Goal: Task Accomplishment & Management: Complete application form

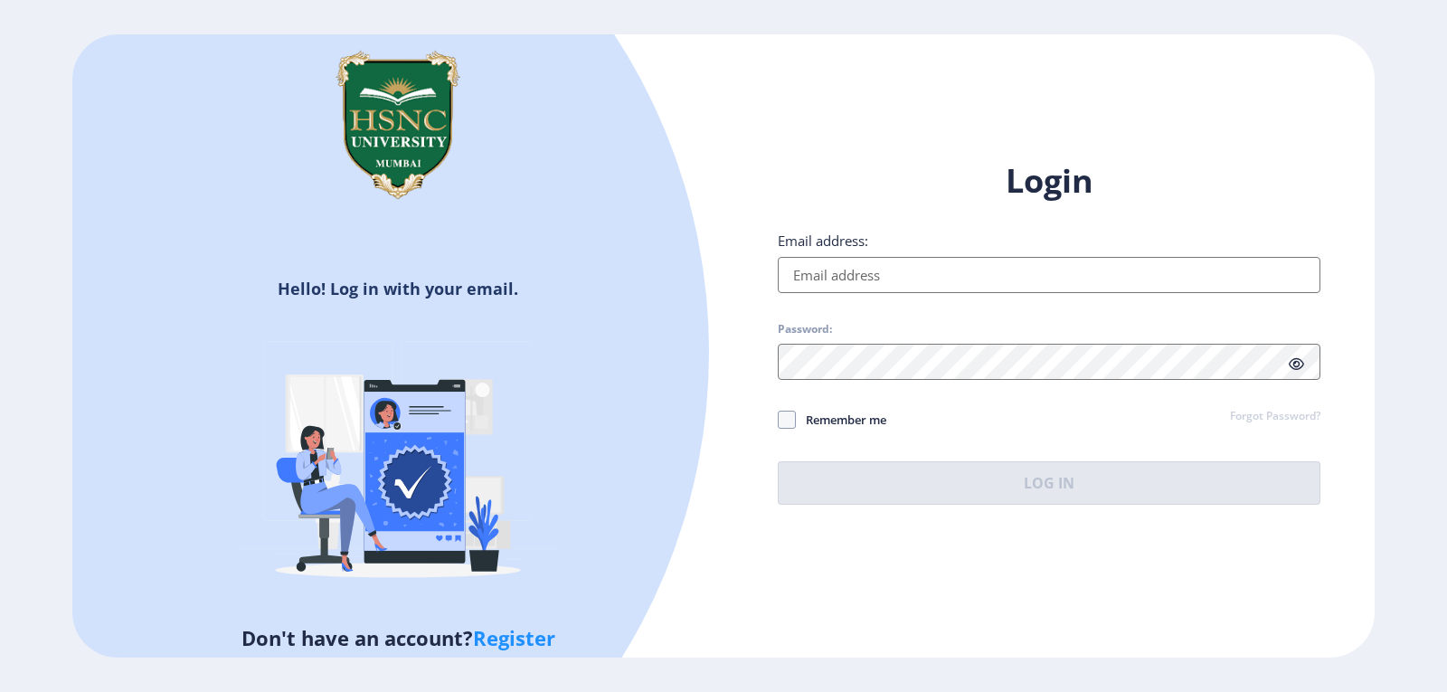
type input "[EMAIL_ADDRESS][DOMAIN_NAME]"
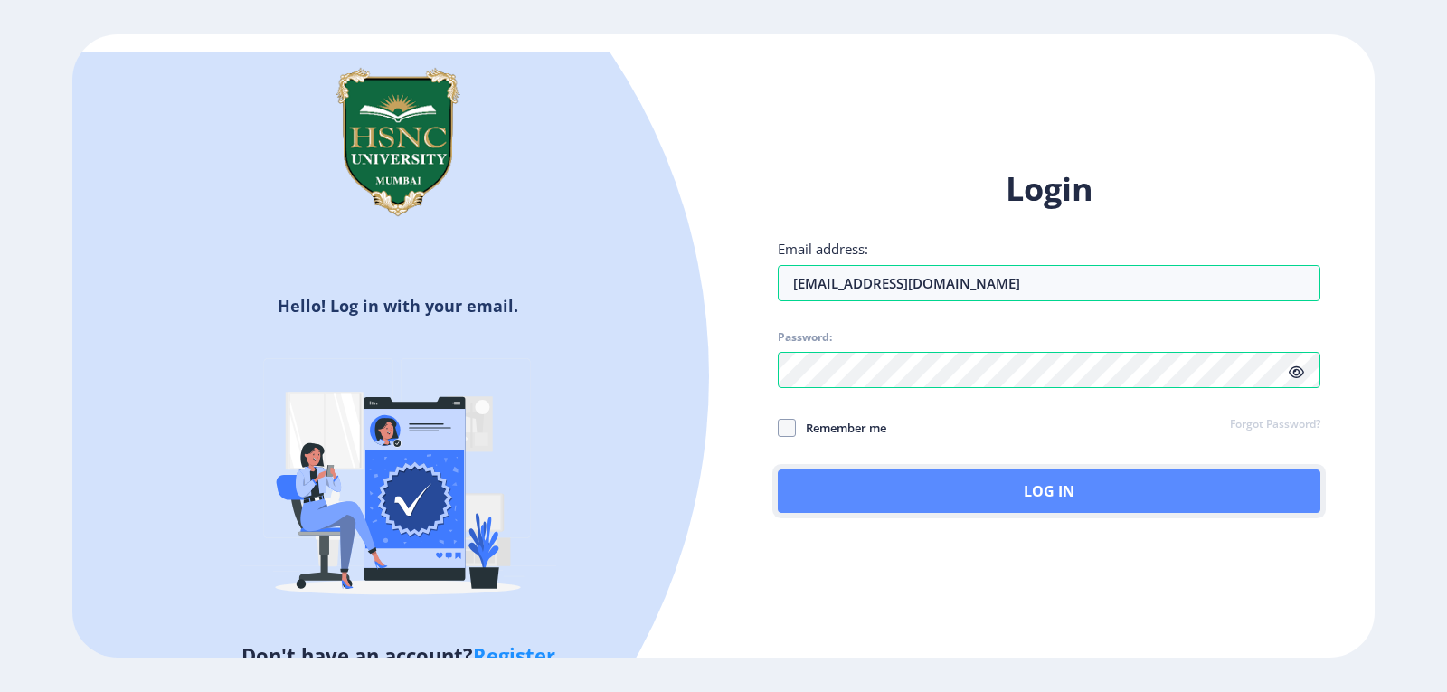
click at [981, 485] on button "Log In" at bounding box center [1049, 490] width 543 height 43
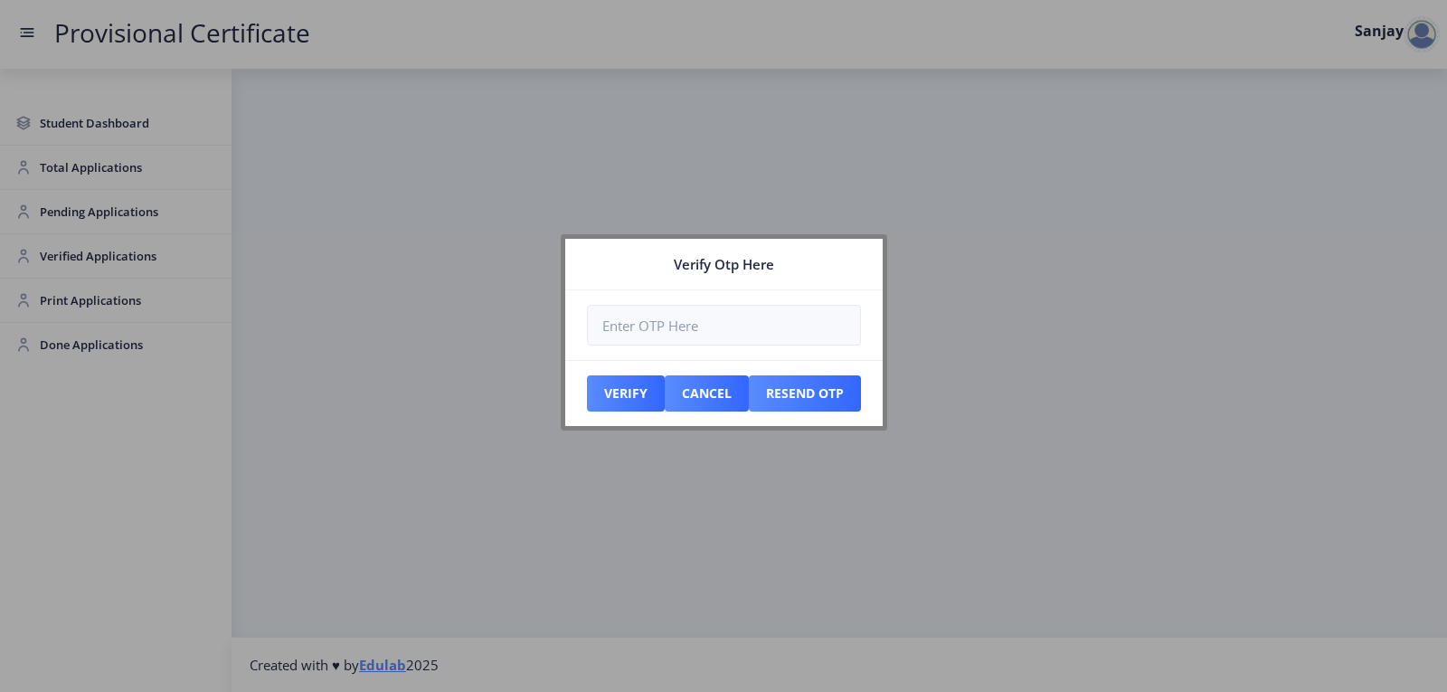
click at [52, 215] on div at bounding box center [723, 346] width 1447 height 692
click at [631, 336] on input "number" at bounding box center [724, 325] width 274 height 41
paste input "014524"
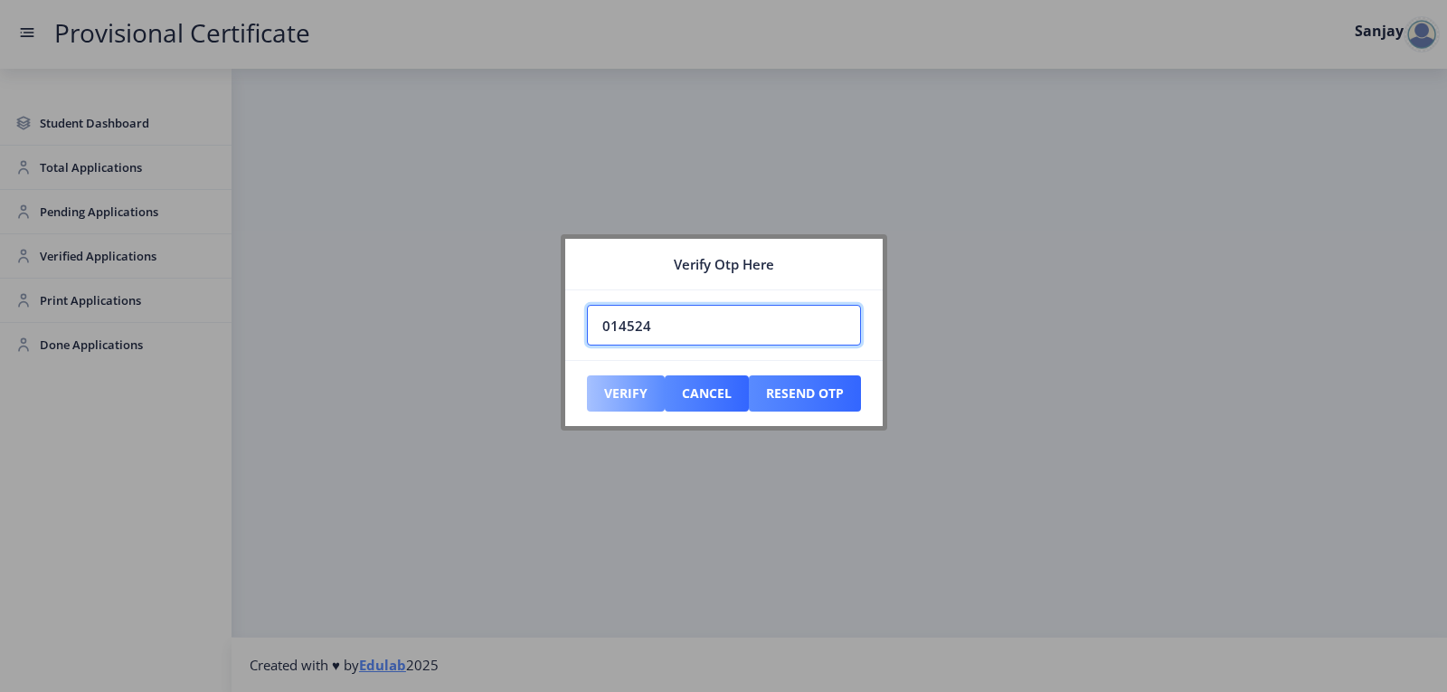
type input "014524"
click at [628, 391] on button "Verify" at bounding box center [626, 393] width 78 height 36
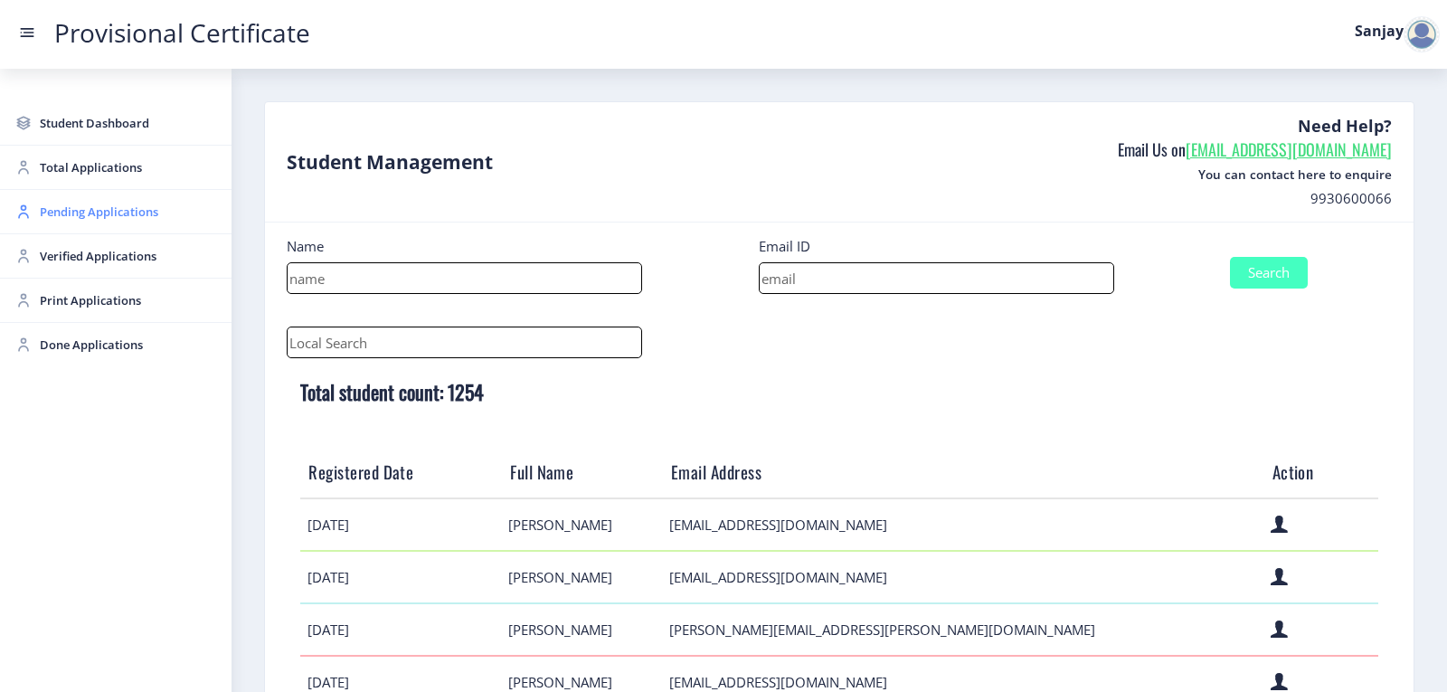
click at [76, 220] on span "Pending Applications" at bounding box center [128, 212] width 177 height 22
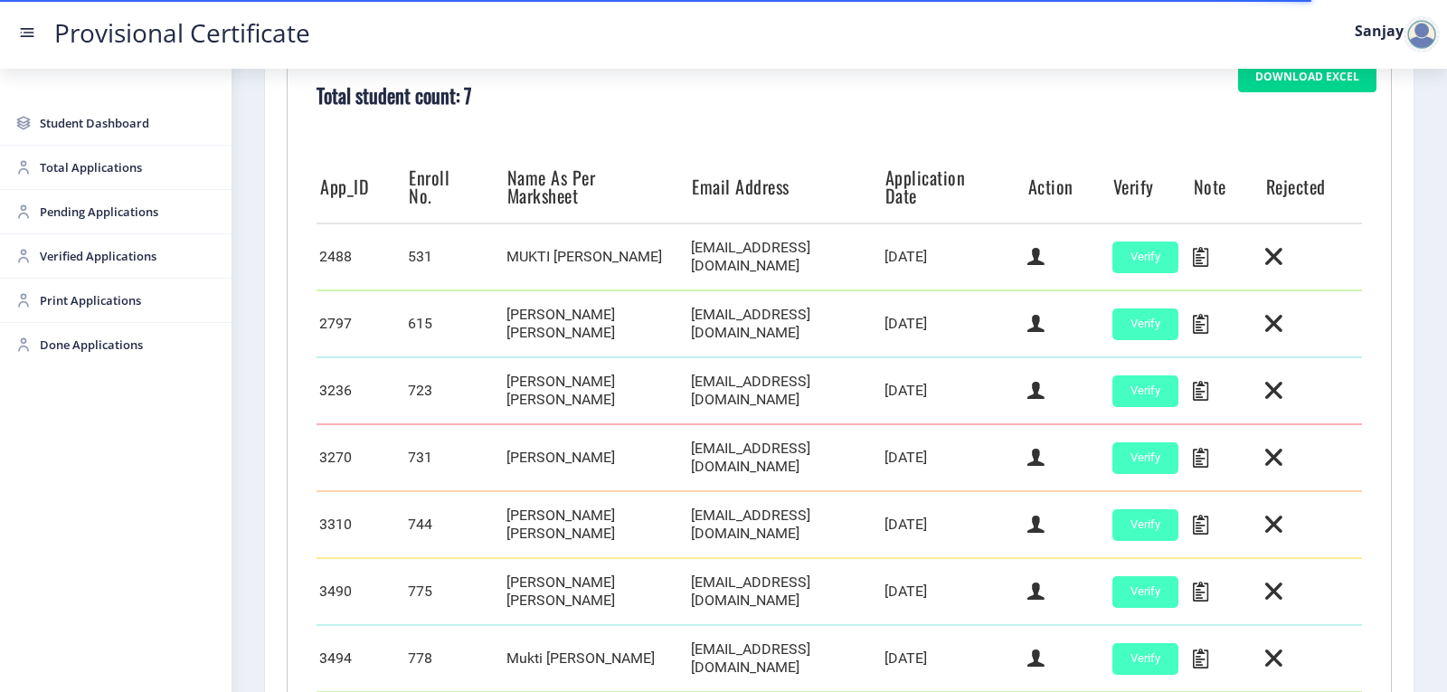
scroll to position [543, 0]
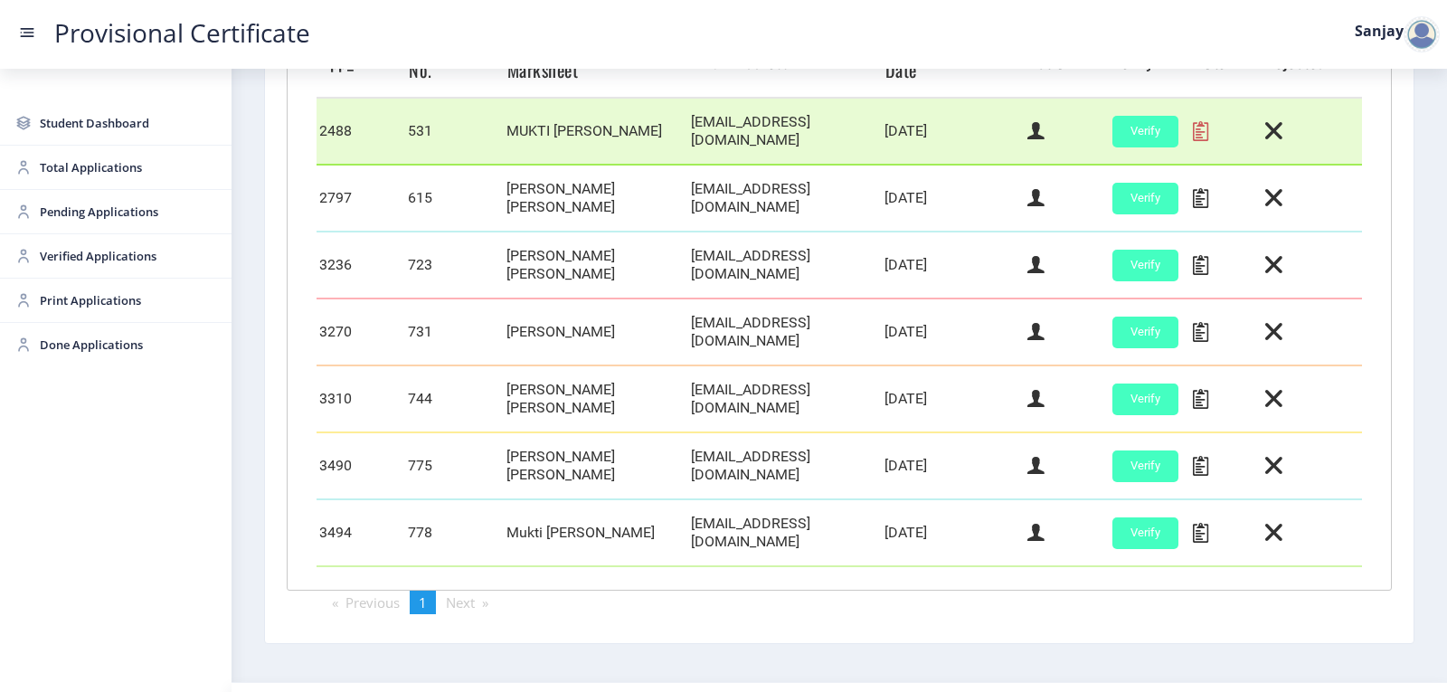
click at [1193, 126] on icon at bounding box center [1200, 131] width 15 height 24
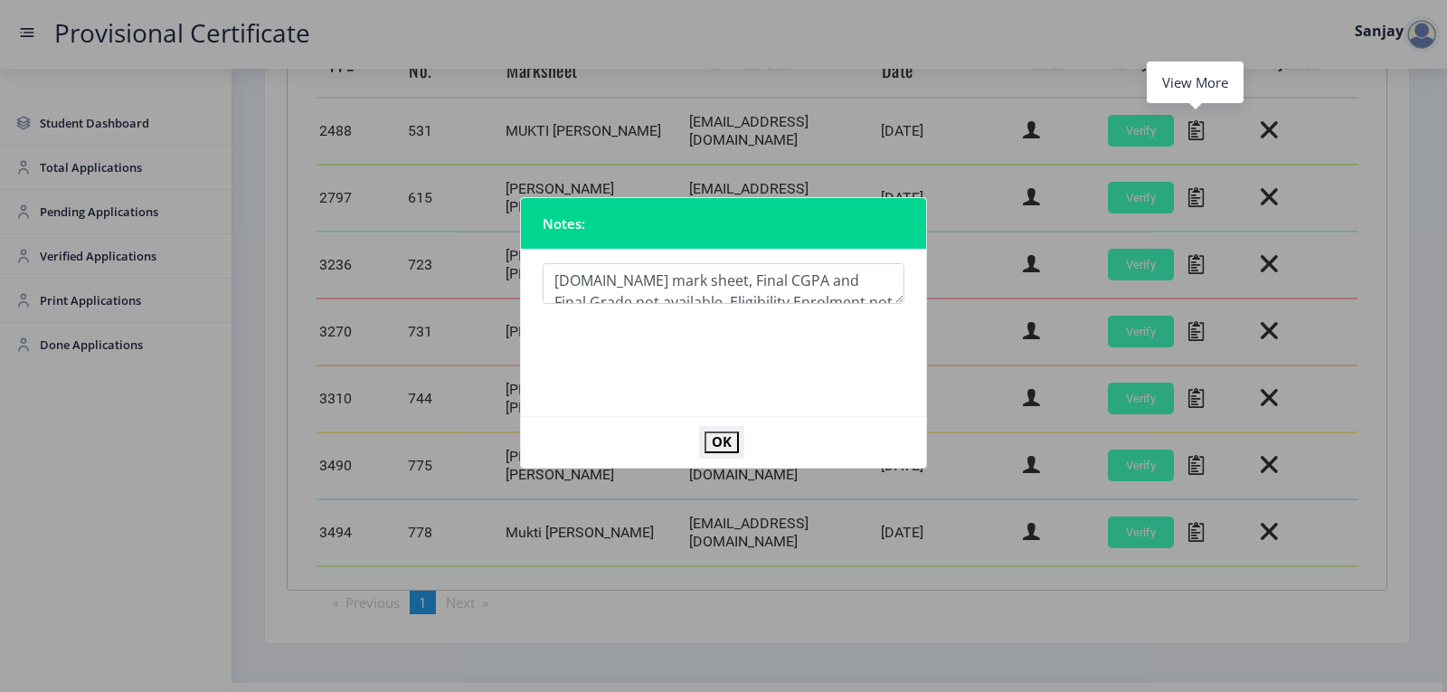
click at [710, 441] on button "OK" at bounding box center [722, 441] width 34 height 21
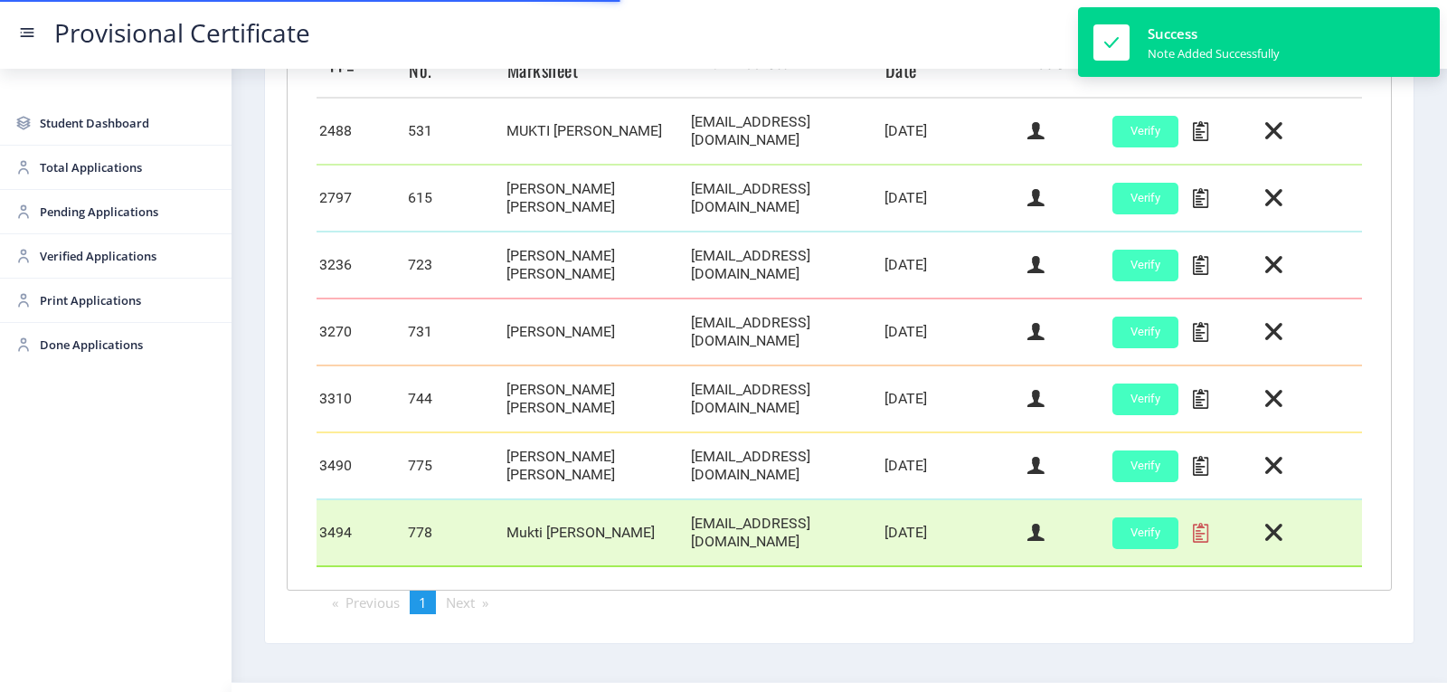
click at [1194, 522] on icon at bounding box center [1200, 533] width 15 height 24
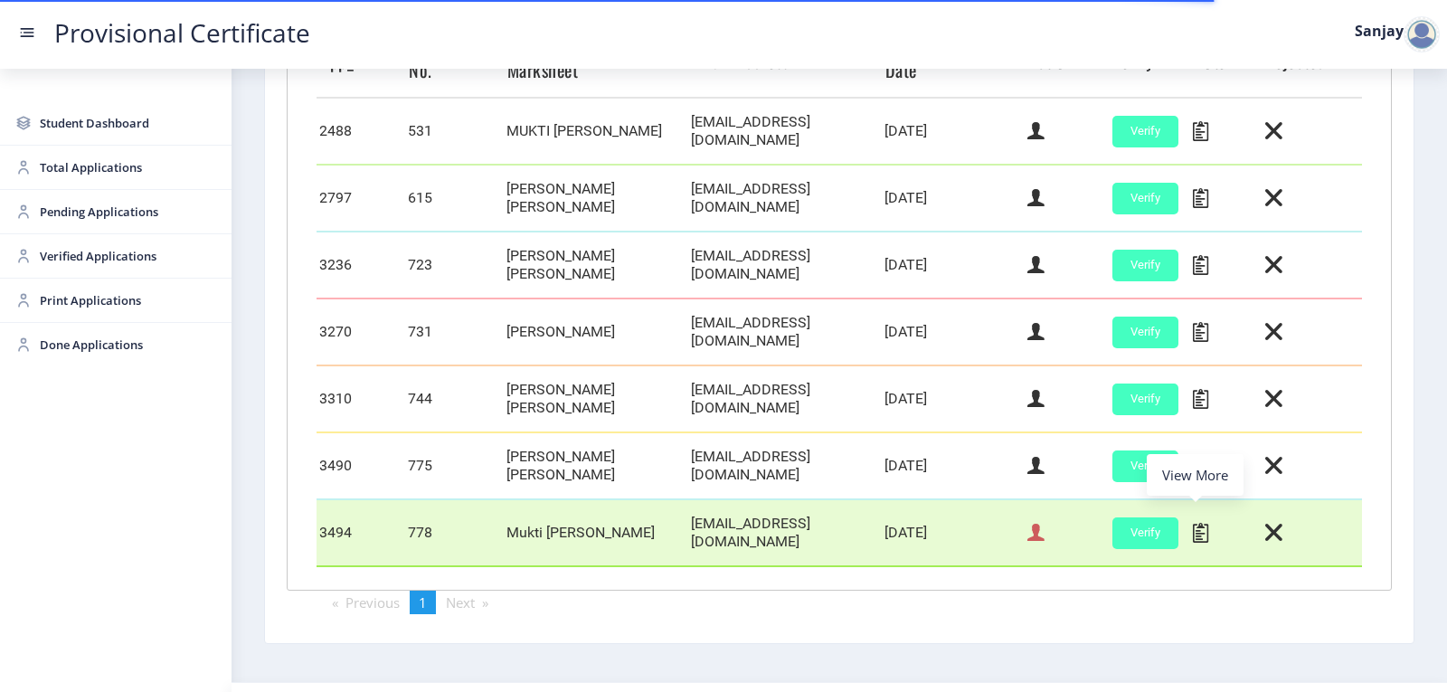
click at [1034, 521] on icon at bounding box center [1036, 533] width 17 height 24
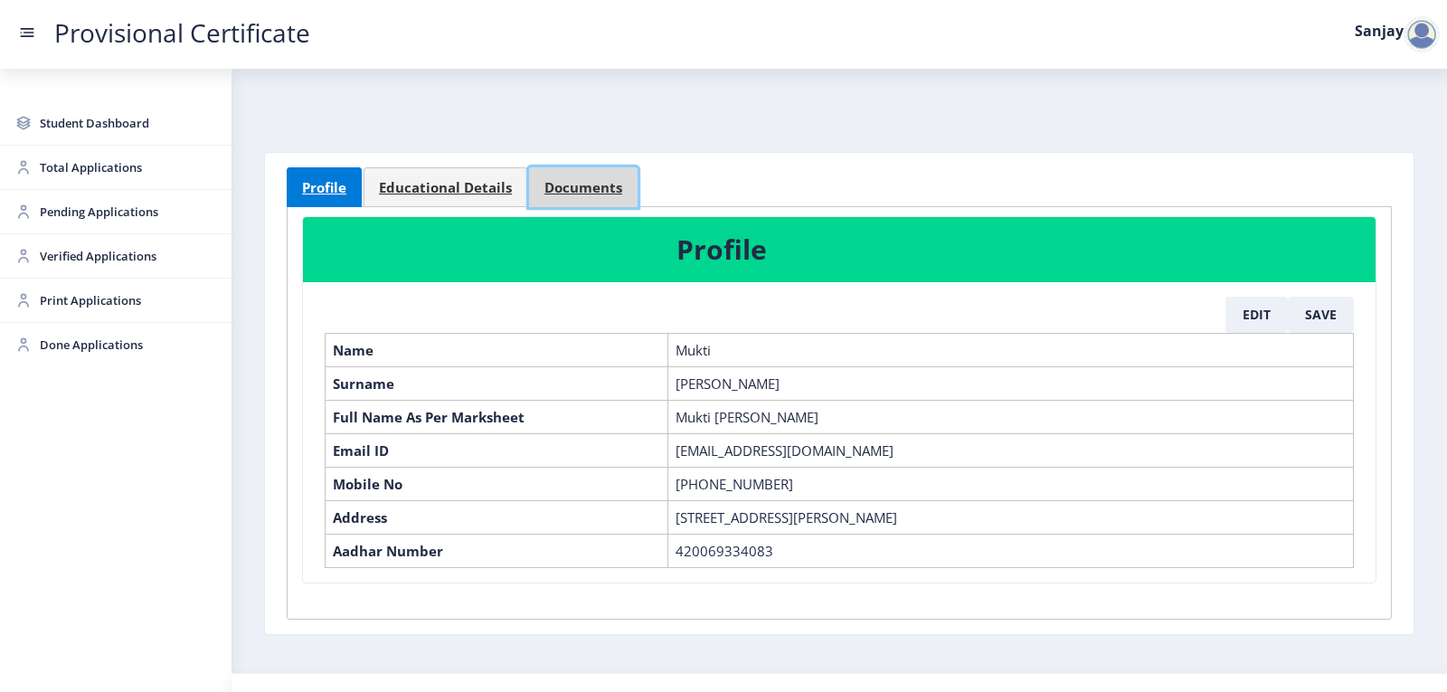
click at [571, 182] on span "Documents" at bounding box center [584, 188] width 78 height 14
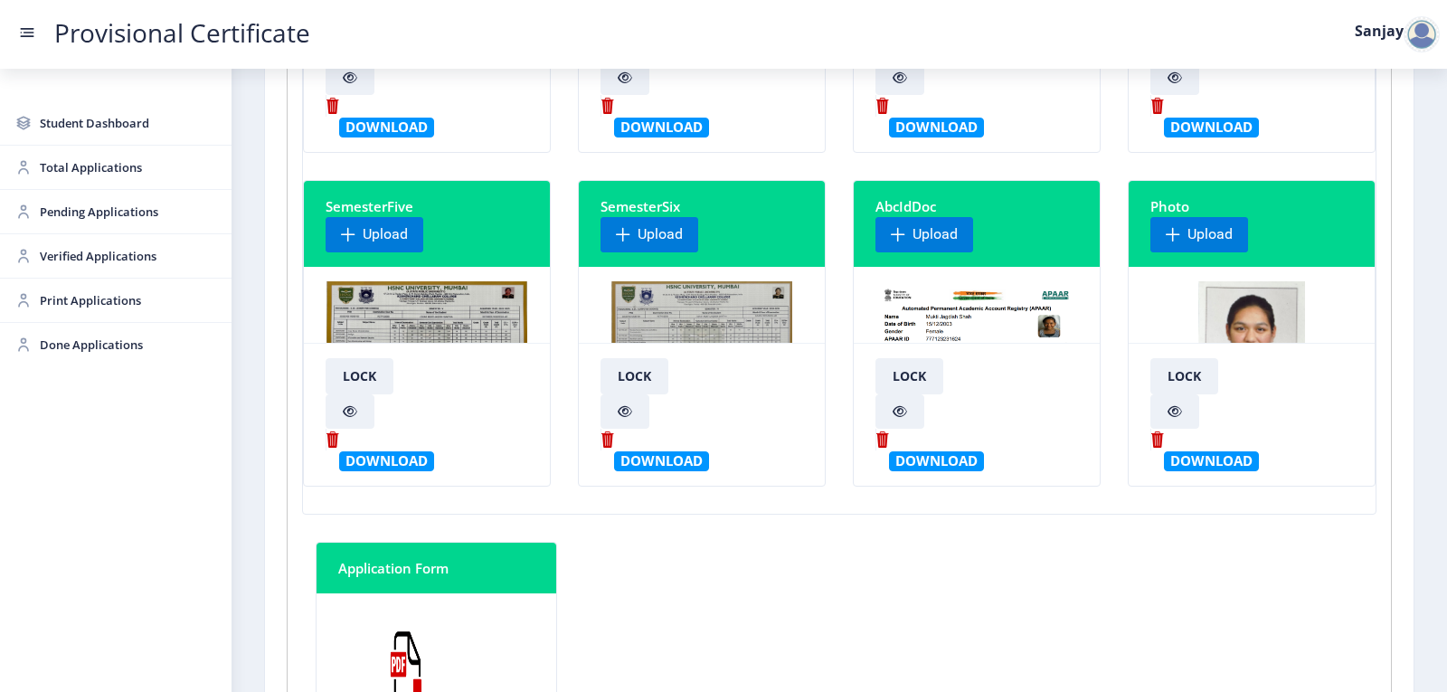
scroll to position [452, 0]
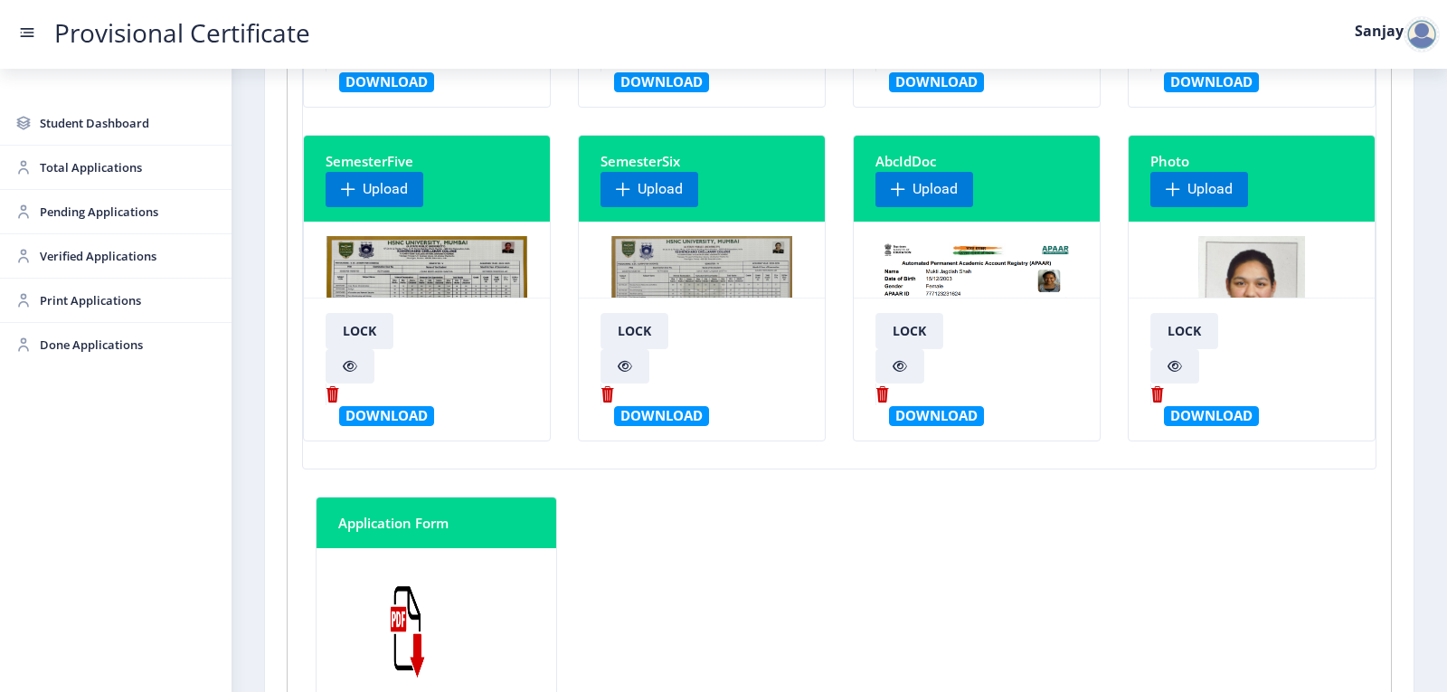
click at [676, 251] on div at bounding box center [702, 304] width 203 height 136
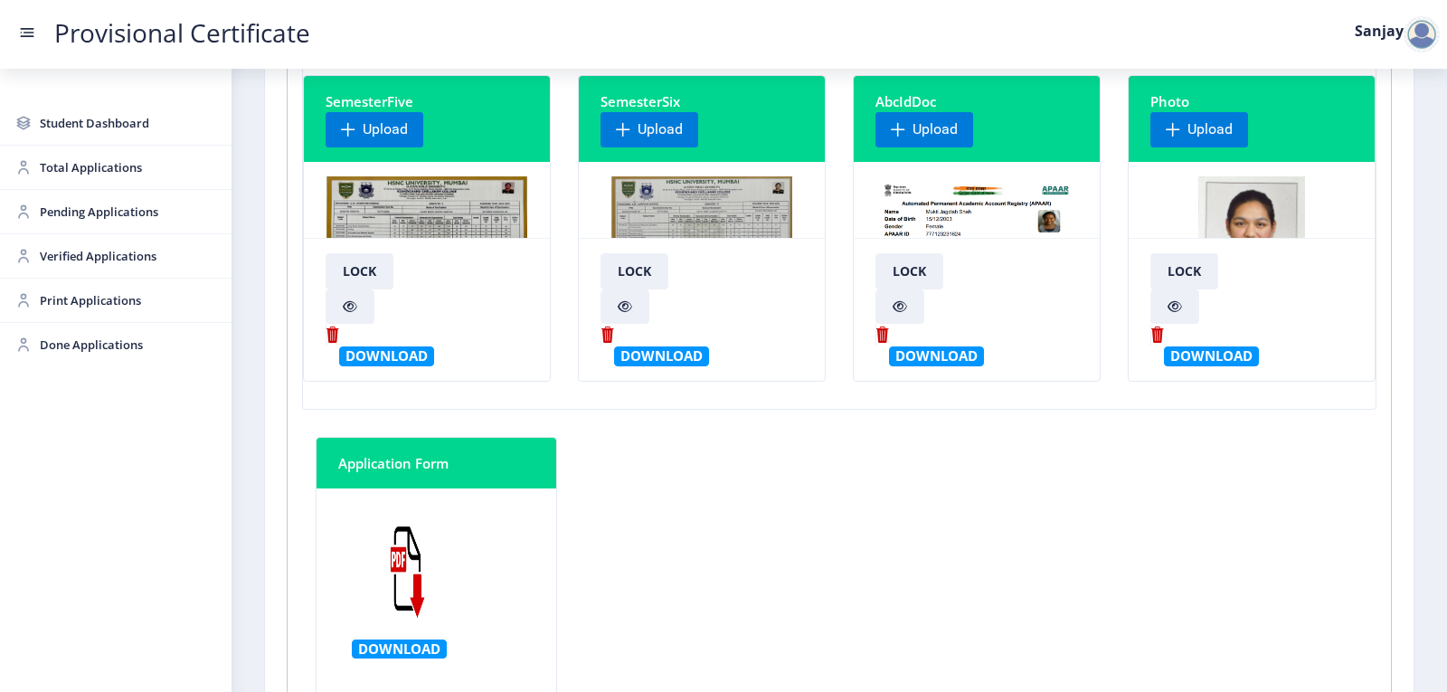
scroll to position [543, 0]
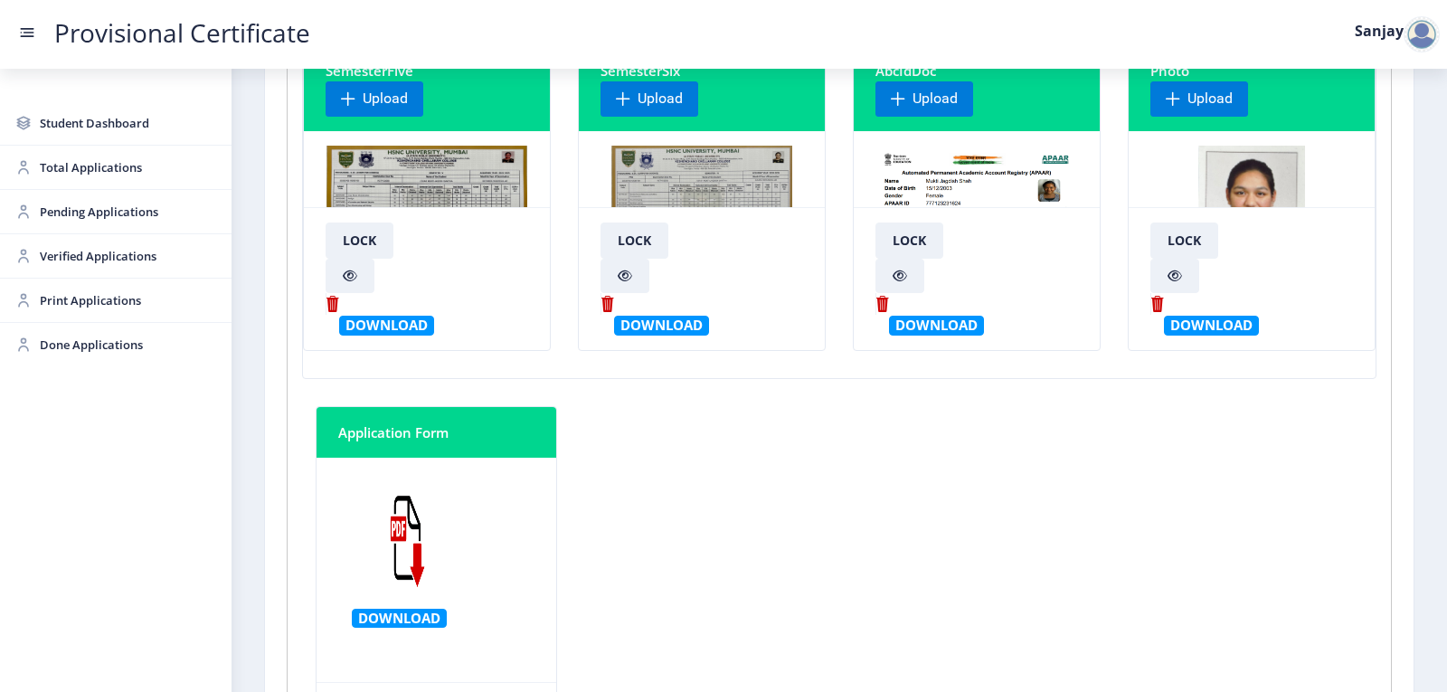
click at [675, 164] on img at bounding box center [701, 214] width 180 height 136
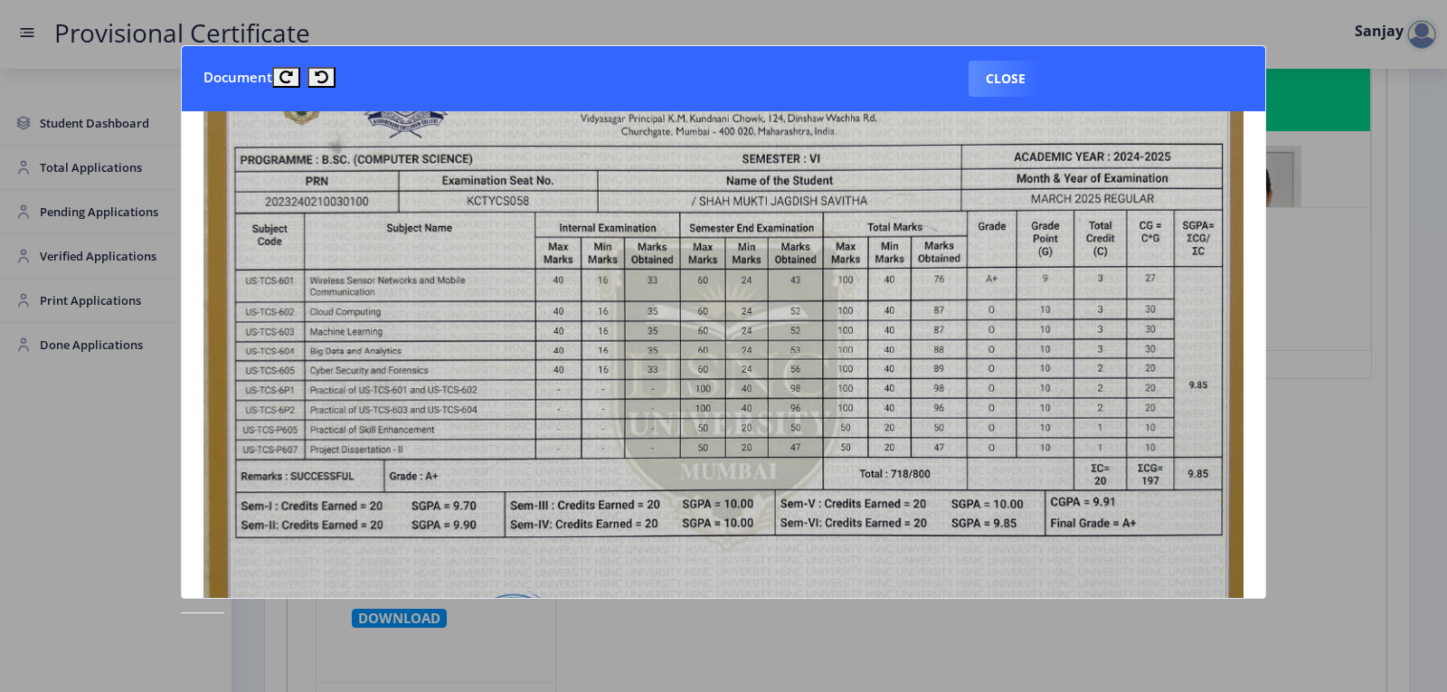
scroll to position [0, 0]
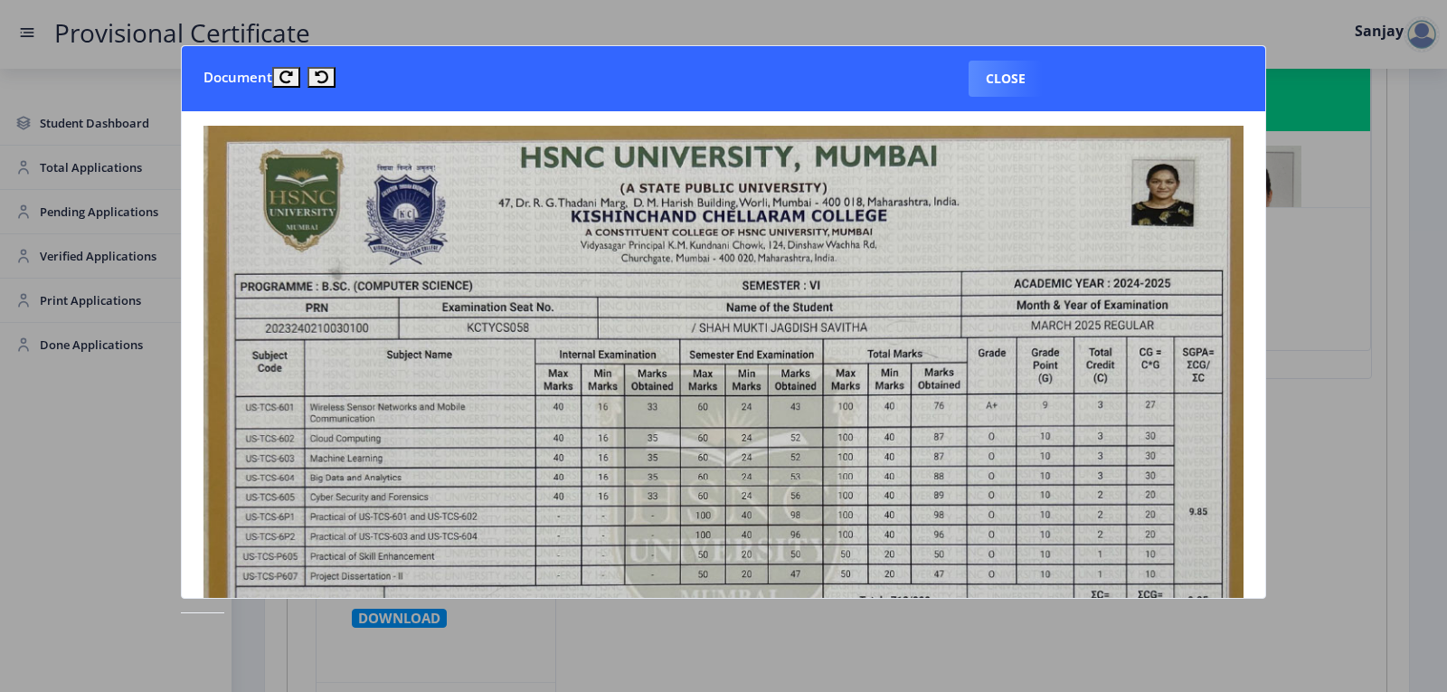
click at [1003, 88] on button "Close" at bounding box center [1006, 79] width 74 height 36
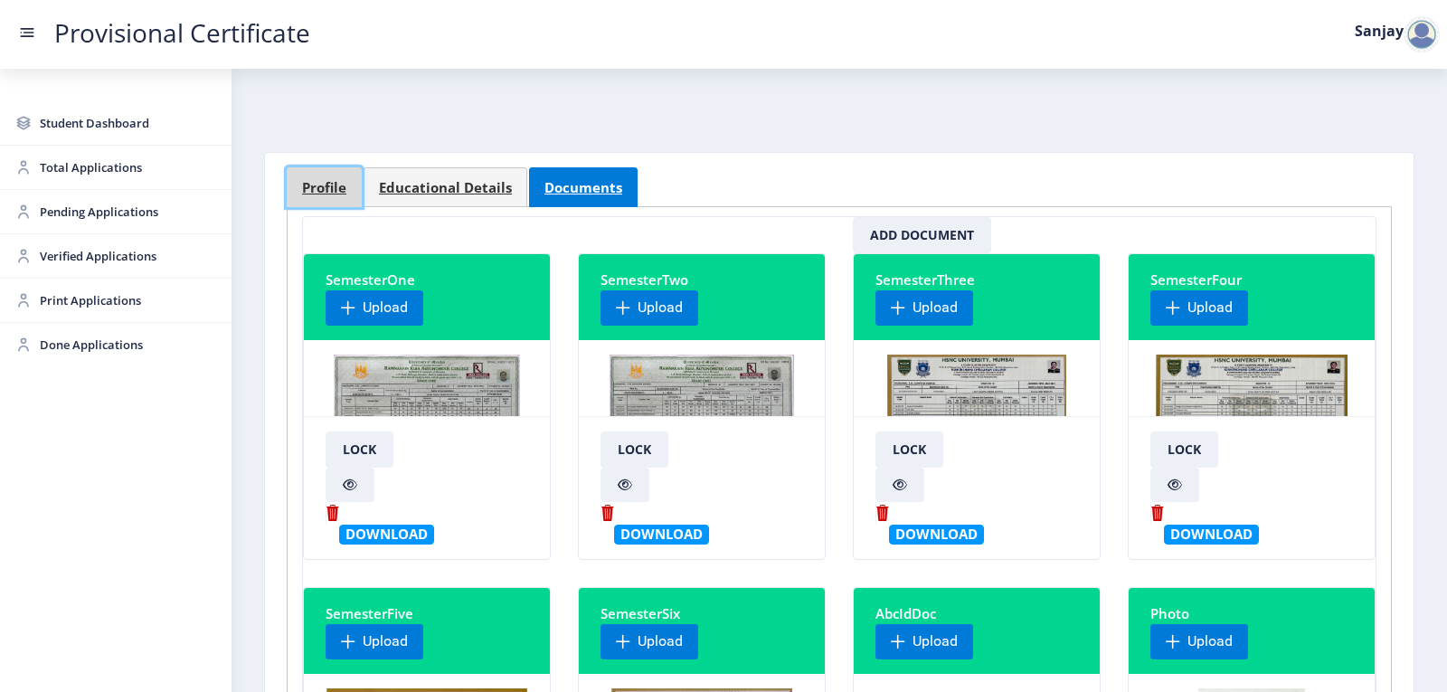
click at [318, 194] on span "Profile" at bounding box center [324, 188] width 44 height 14
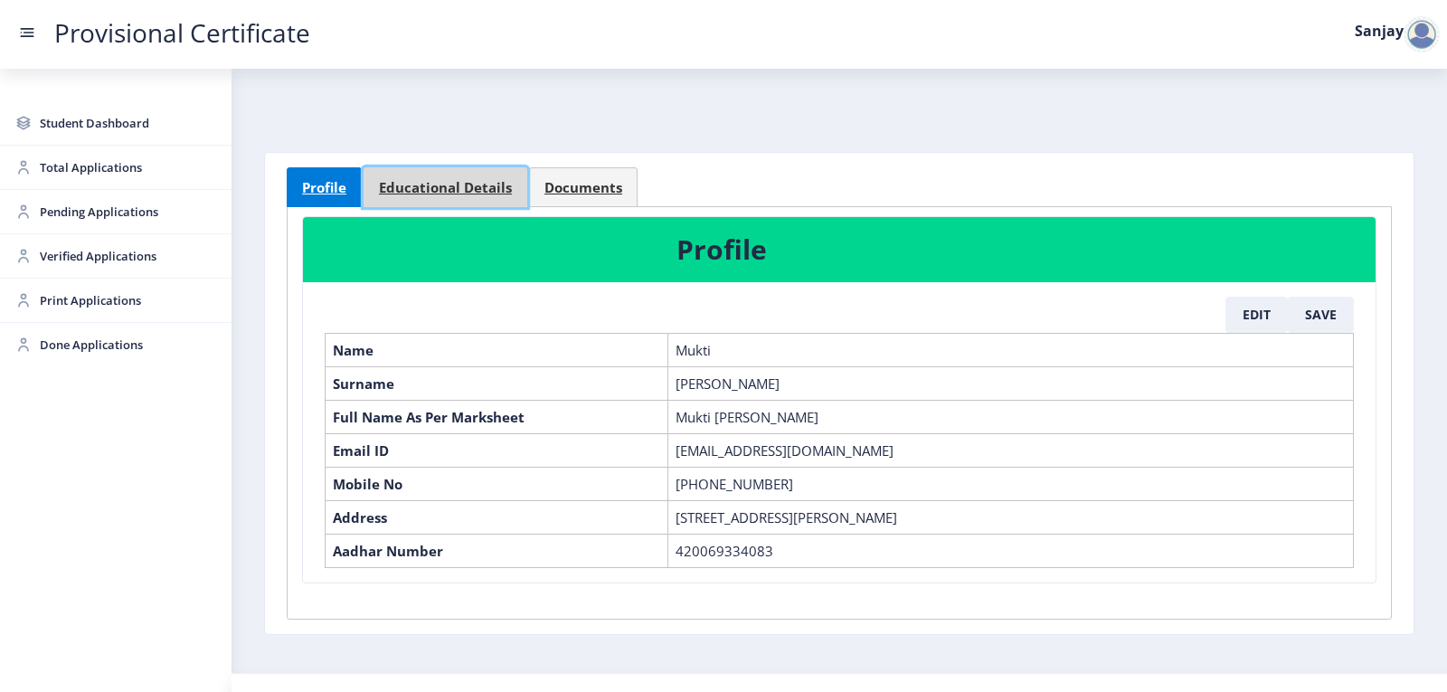
click at [409, 187] on span "Educational Details" at bounding box center [445, 188] width 133 height 14
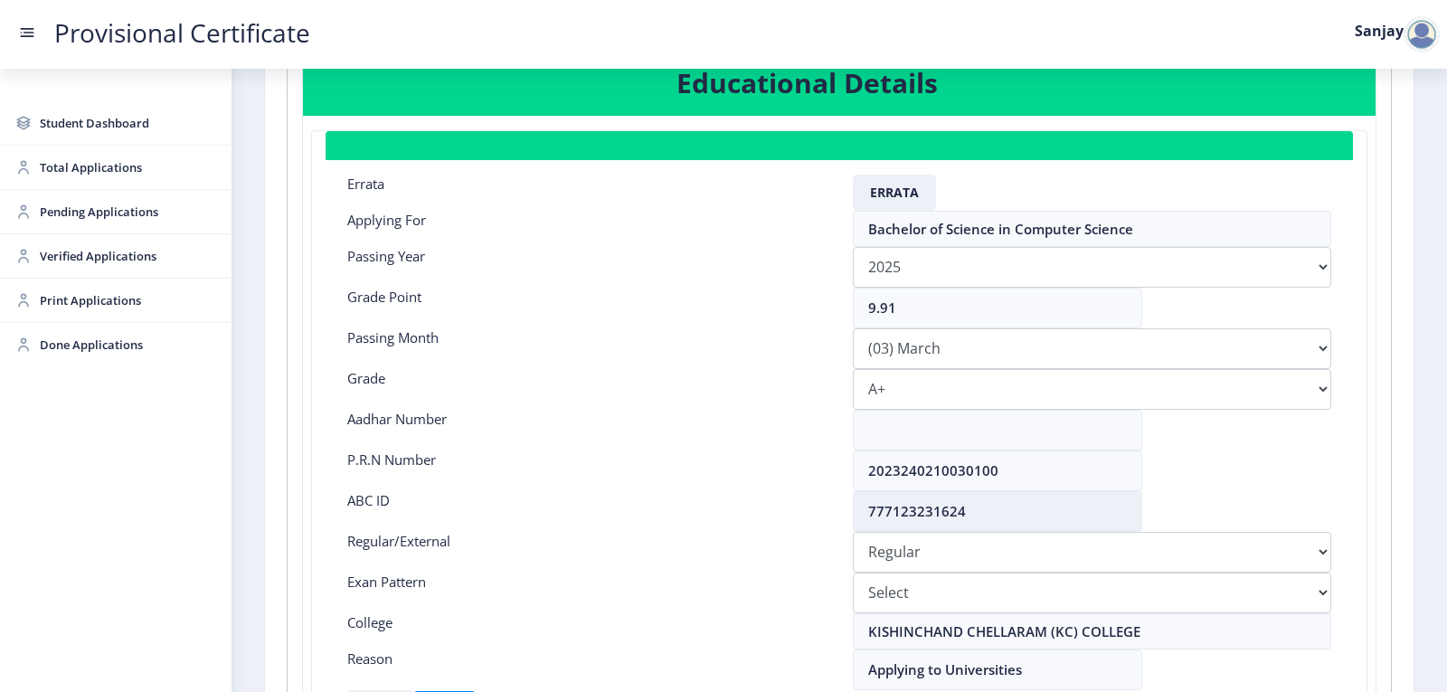
scroll to position [181, 0]
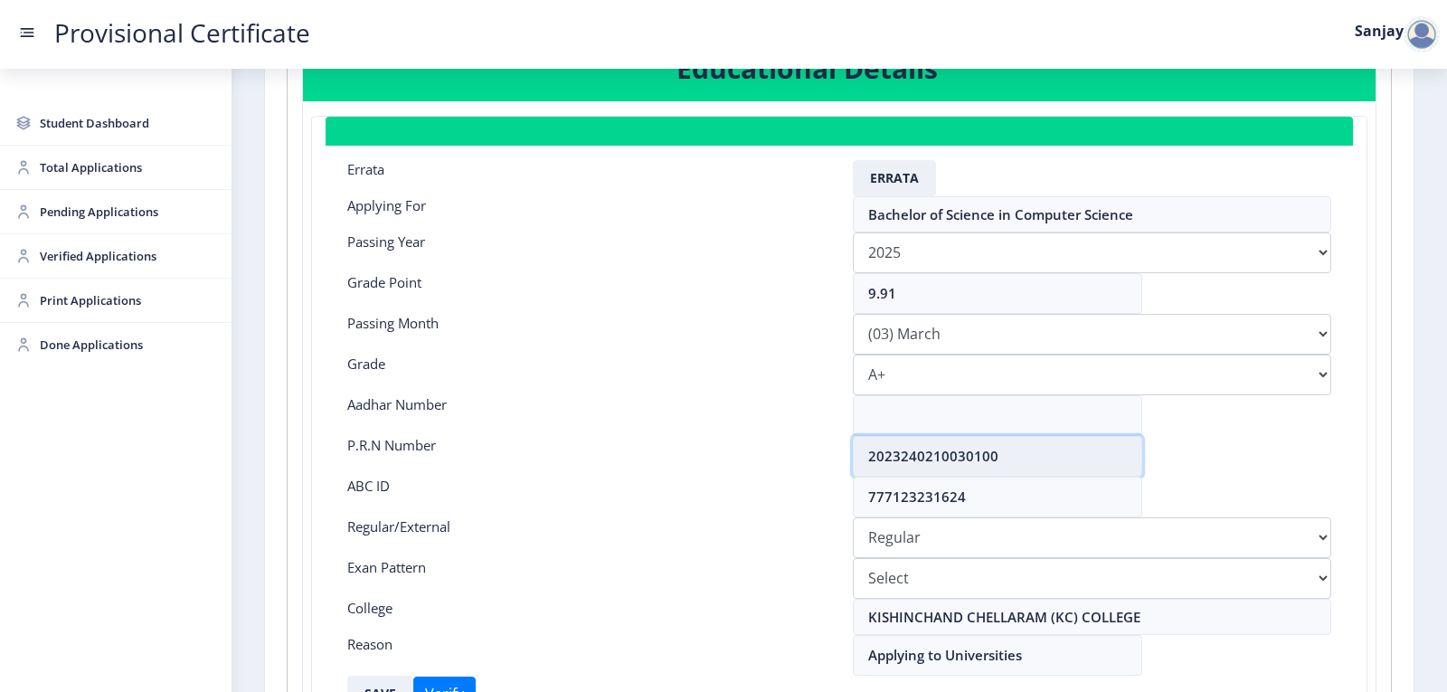
drag, startPoint x: 864, startPoint y: 457, endPoint x: 1047, endPoint y: 445, distance: 184.0
click at [1047, 445] on input "2023240210030100" at bounding box center [997, 456] width 289 height 41
click at [695, 414] on div "Aadhar Number" at bounding box center [587, 415] width 506 height 41
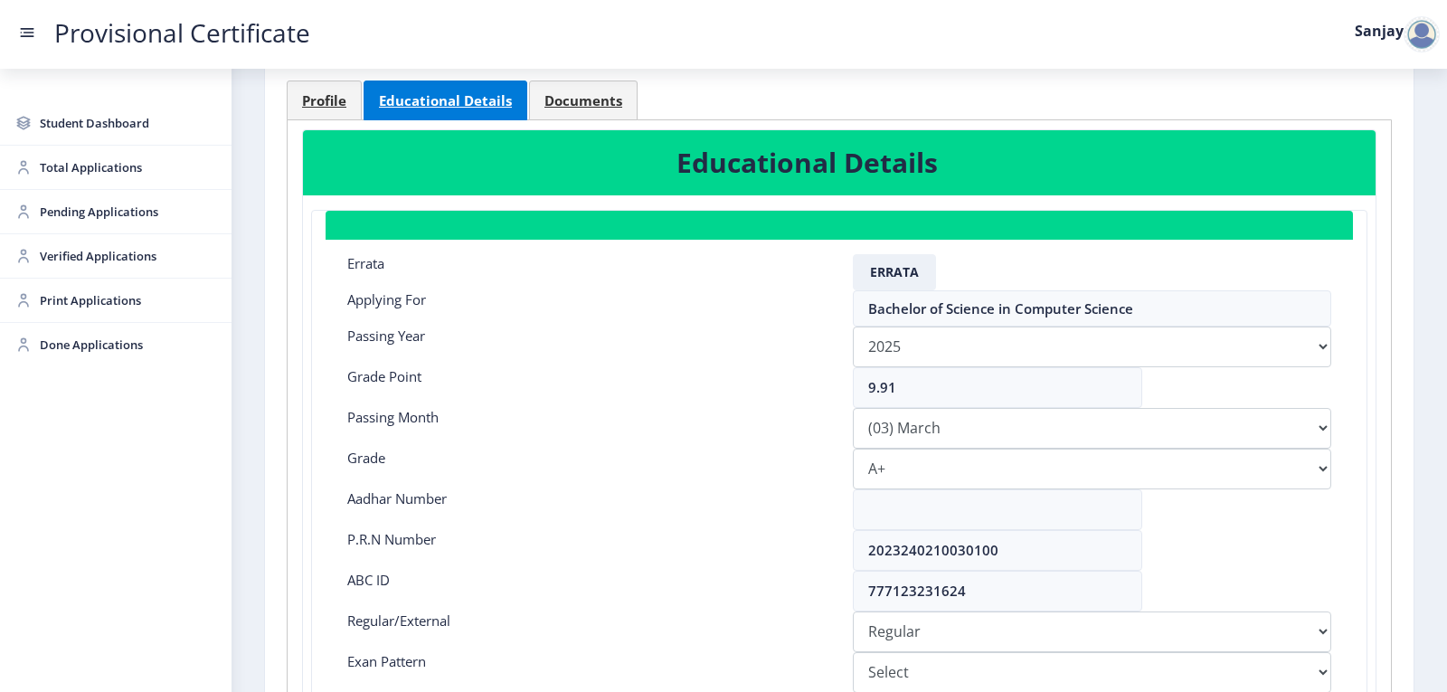
scroll to position [0, 0]
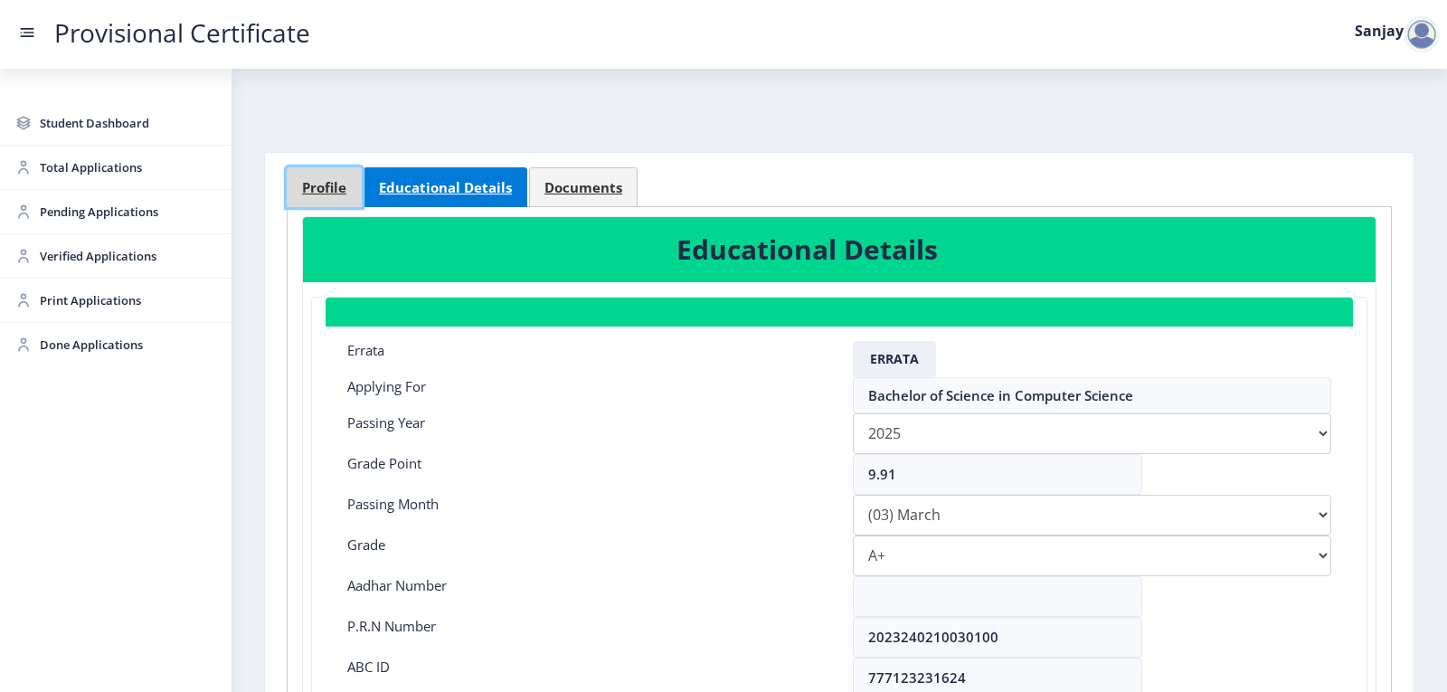
click at [331, 182] on span "Profile" at bounding box center [324, 188] width 44 height 14
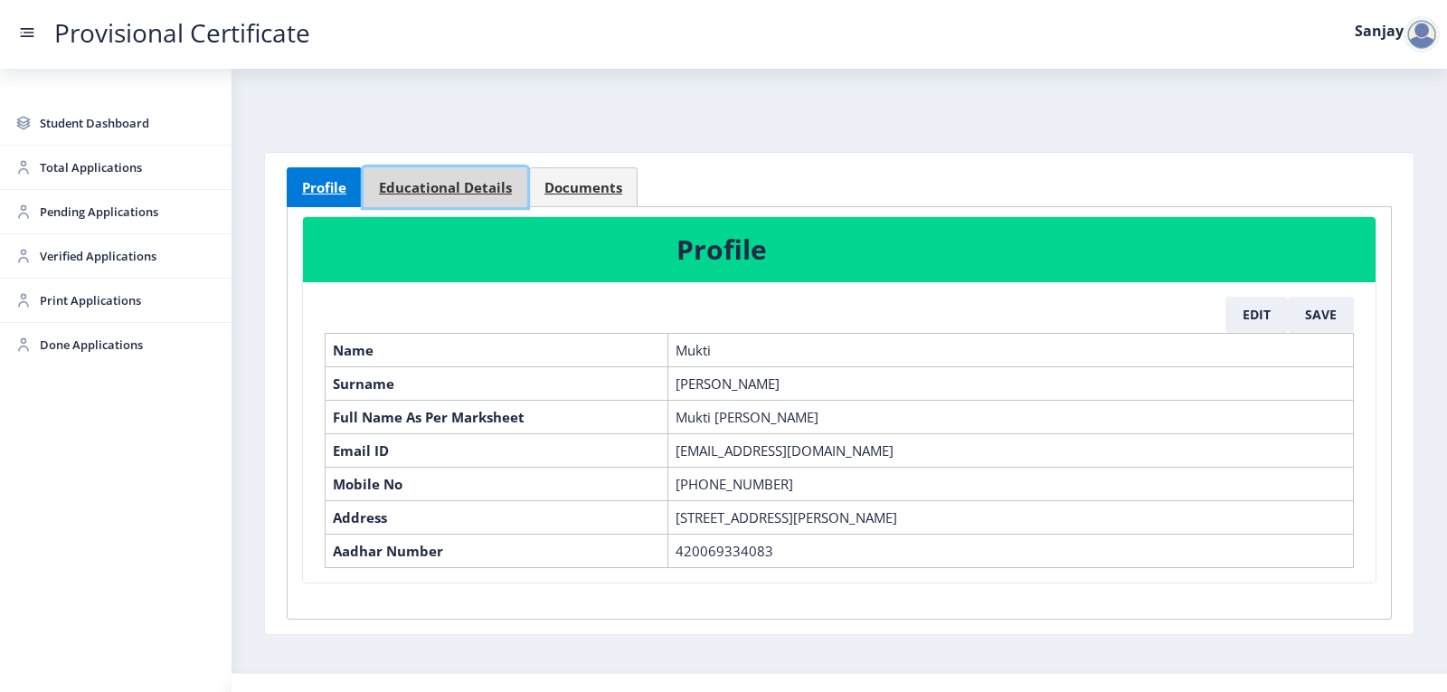
click at [474, 175] on link "Educational Details" at bounding box center [446, 187] width 164 height 40
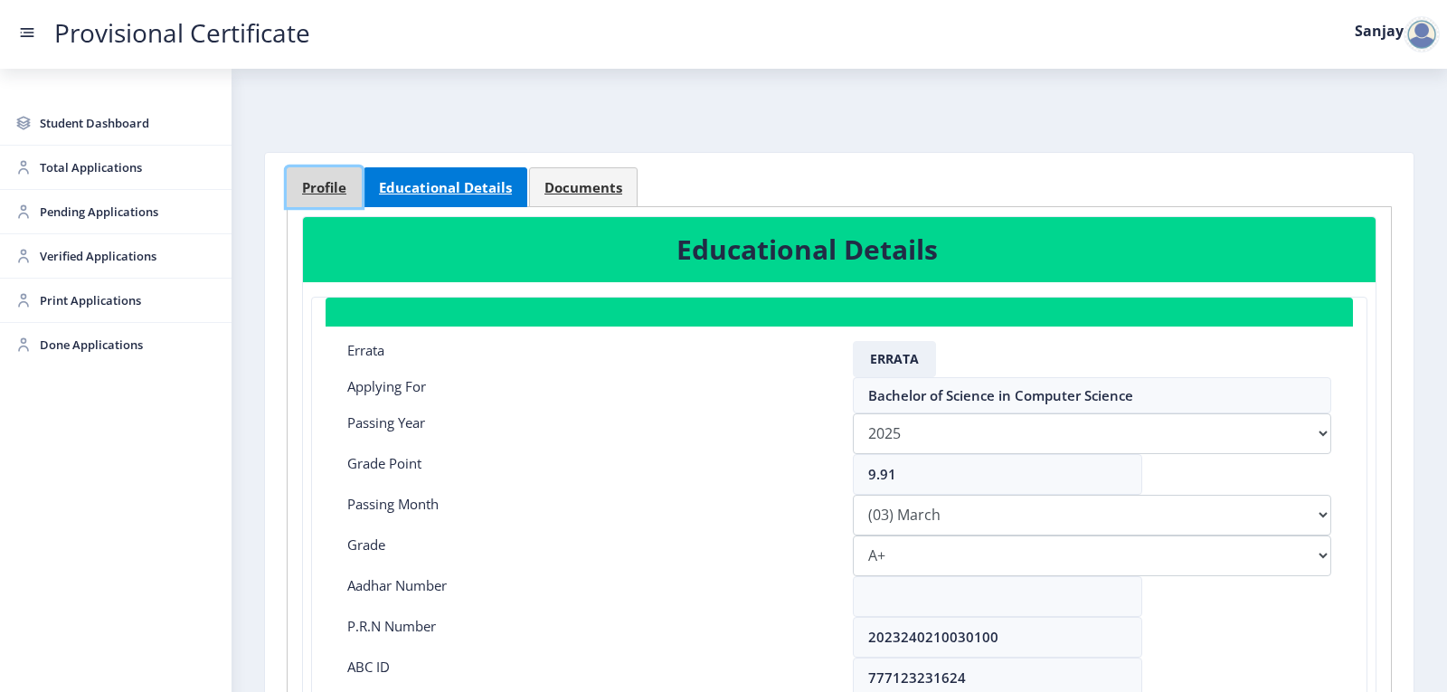
click at [310, 187] on span "Profile" at bounding box center [324, 188] width 44 height 14
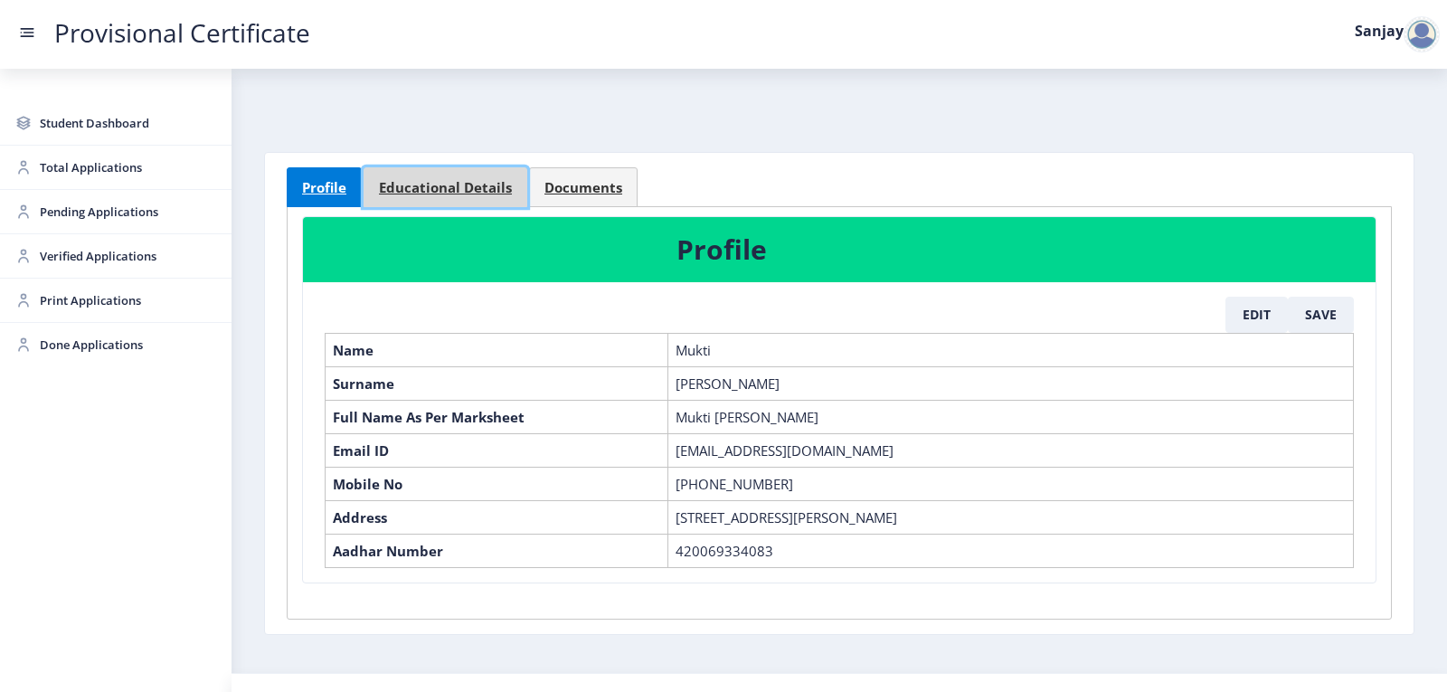
click at [424, 201] on link "Educational Details" at bounding box center [446, 187] width 164 height 40
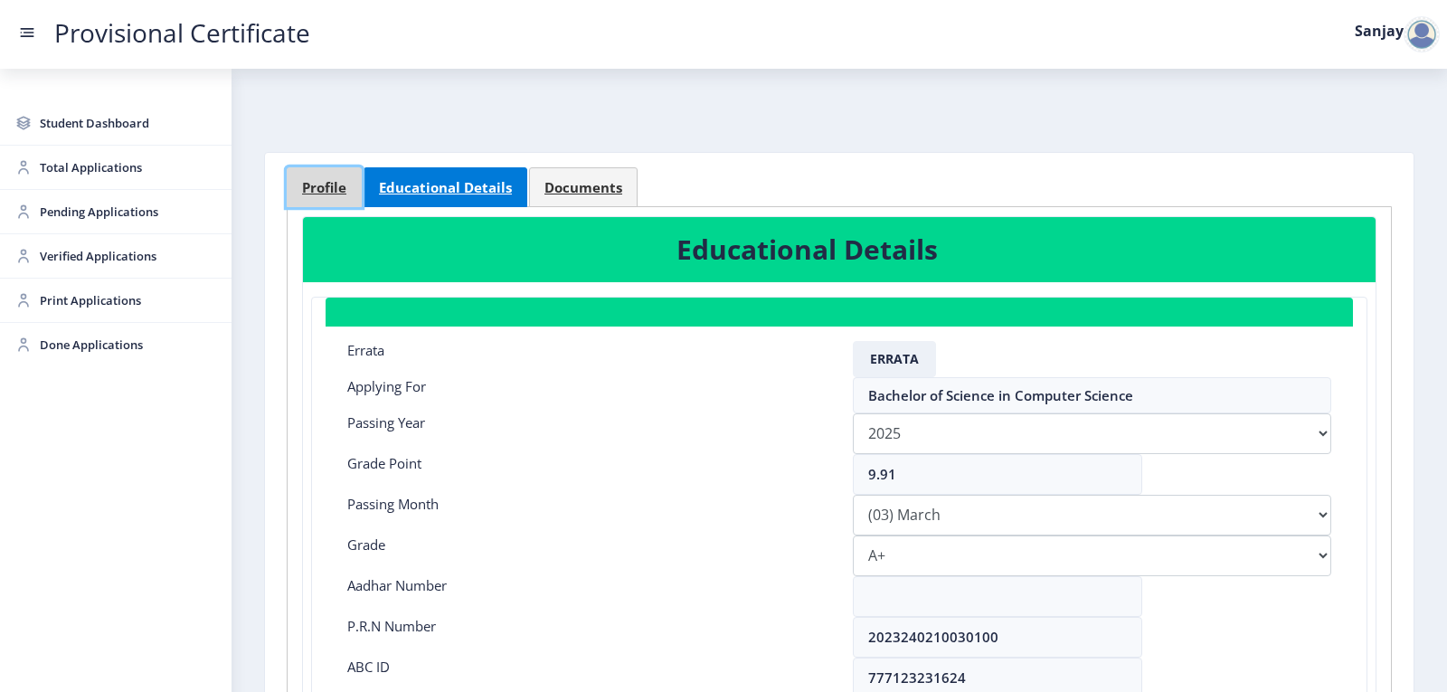
click at [345, 185] on span "Profile" at bounding box center [324, 188] width 44 height 14
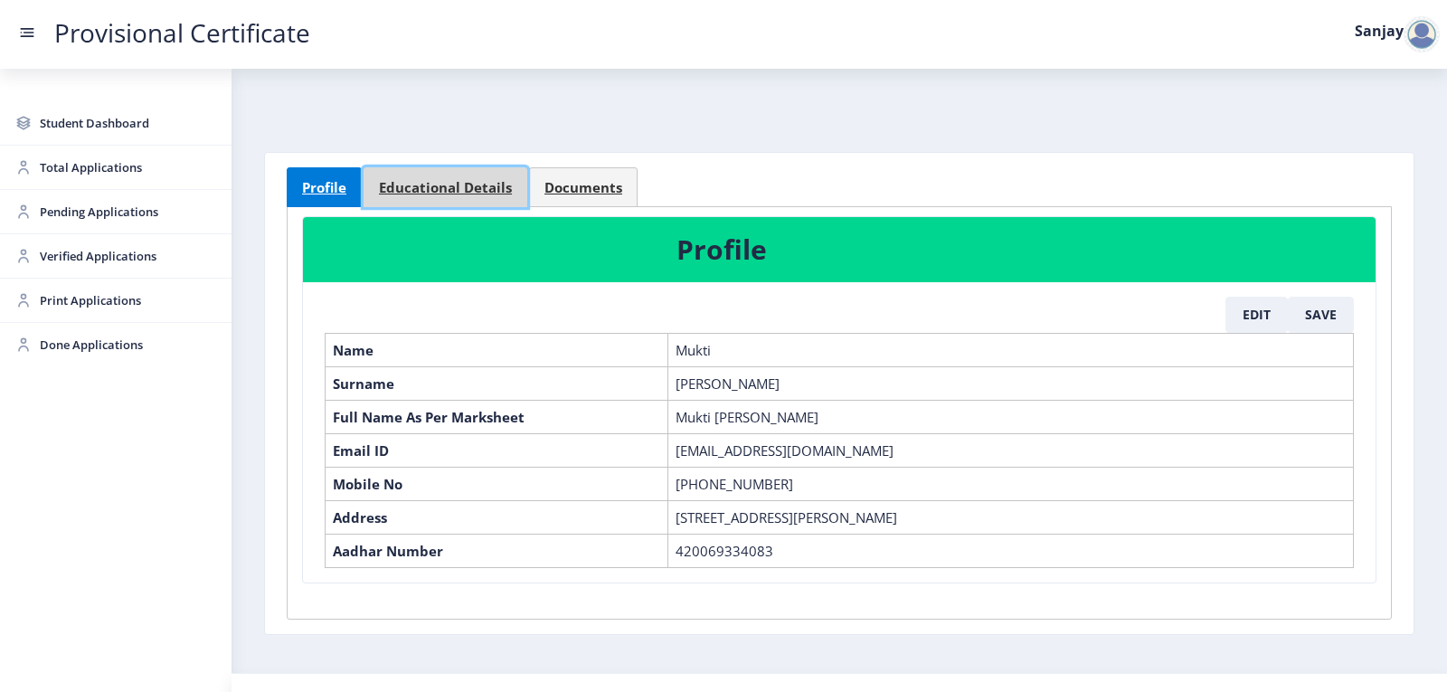
click at [446, 181] on span "Educational Details" at bounding box center [445, 188] width 133 height 14
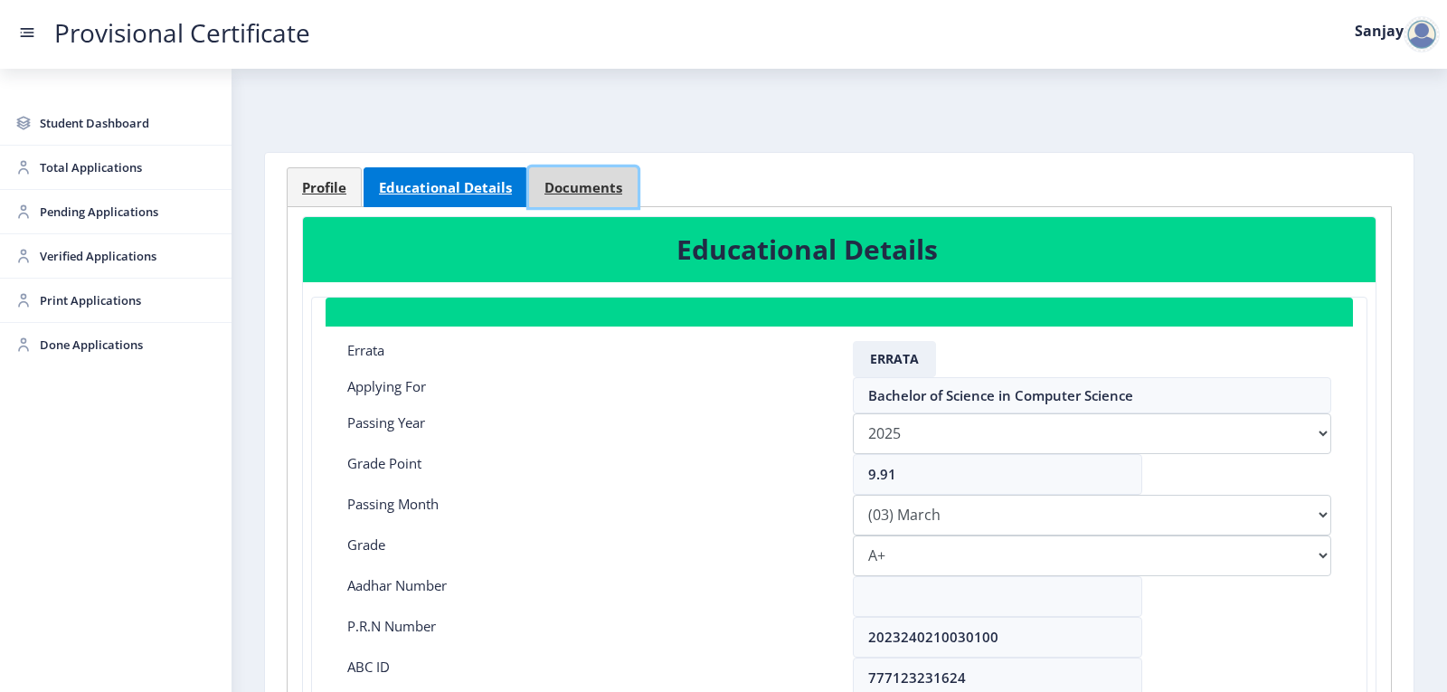
click at [550, 187] on span "Documents" at bounding box center [584, 188] width 78 height 14
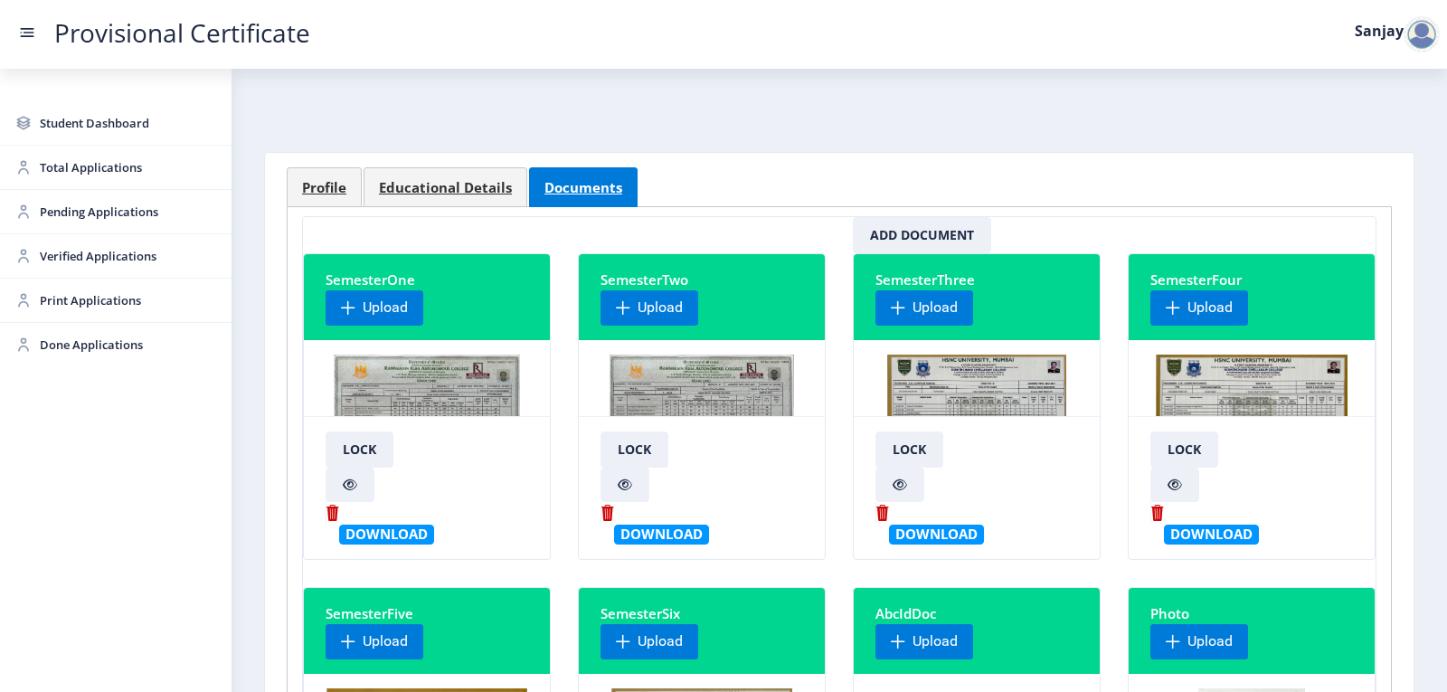
click at [1016, 393] on img at bounding box center [976, 423] width 178 height 136
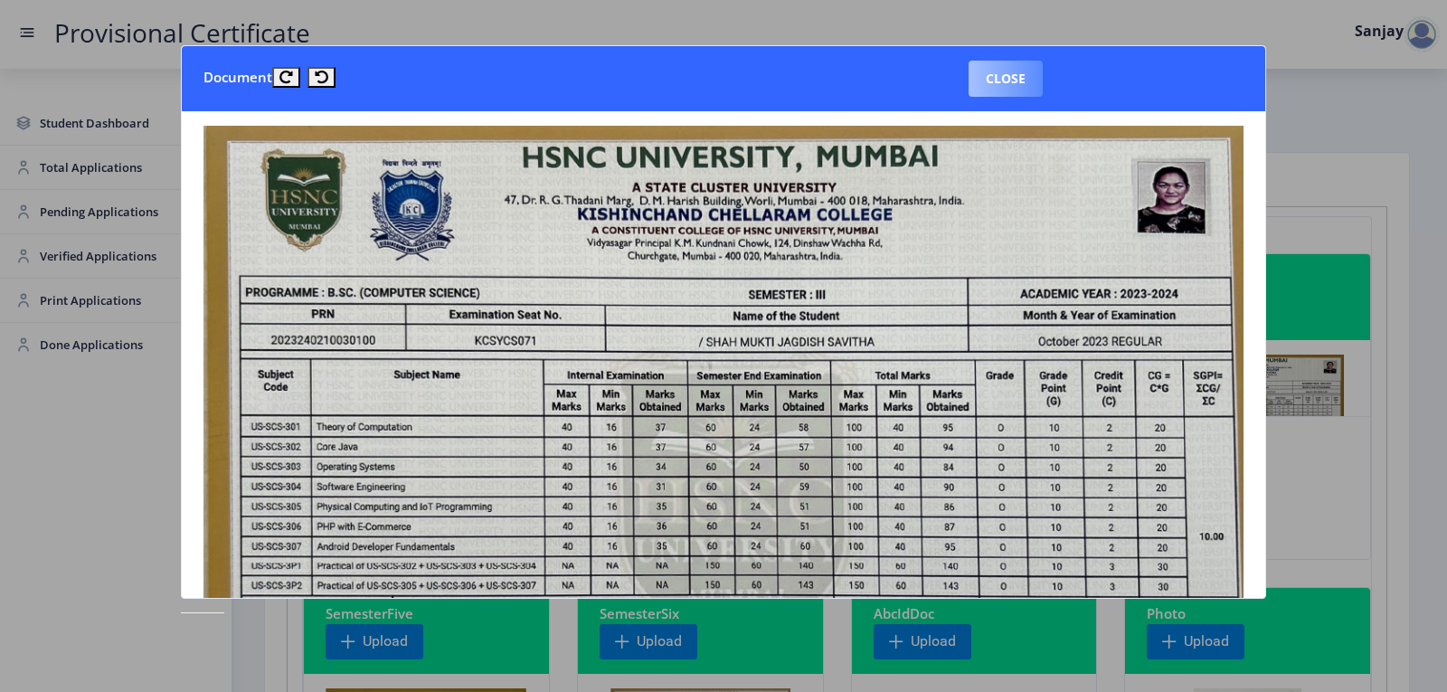
click at [1015, 84] on button "Close" at bounding box center [1006, 79] width 74 height 36
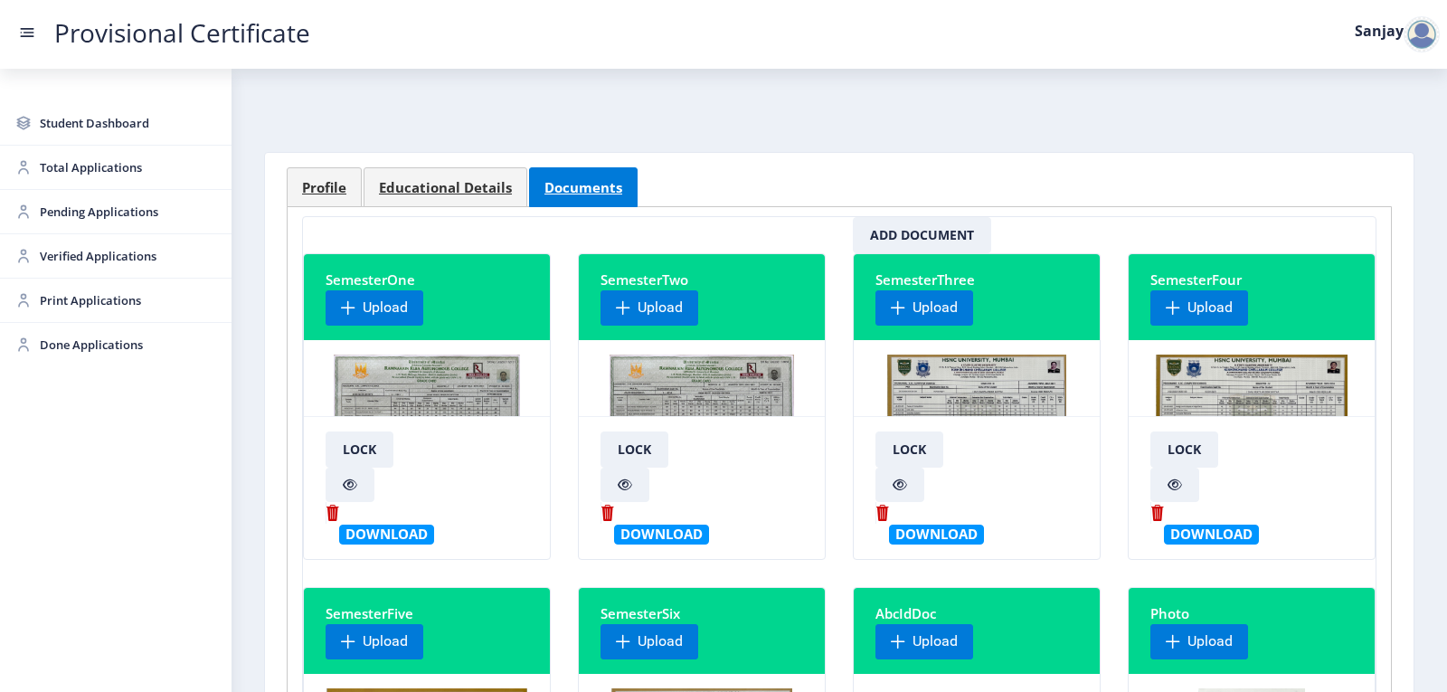
click at [1204, 389] on img at bounding box center [1252, 423] width 192 height 136
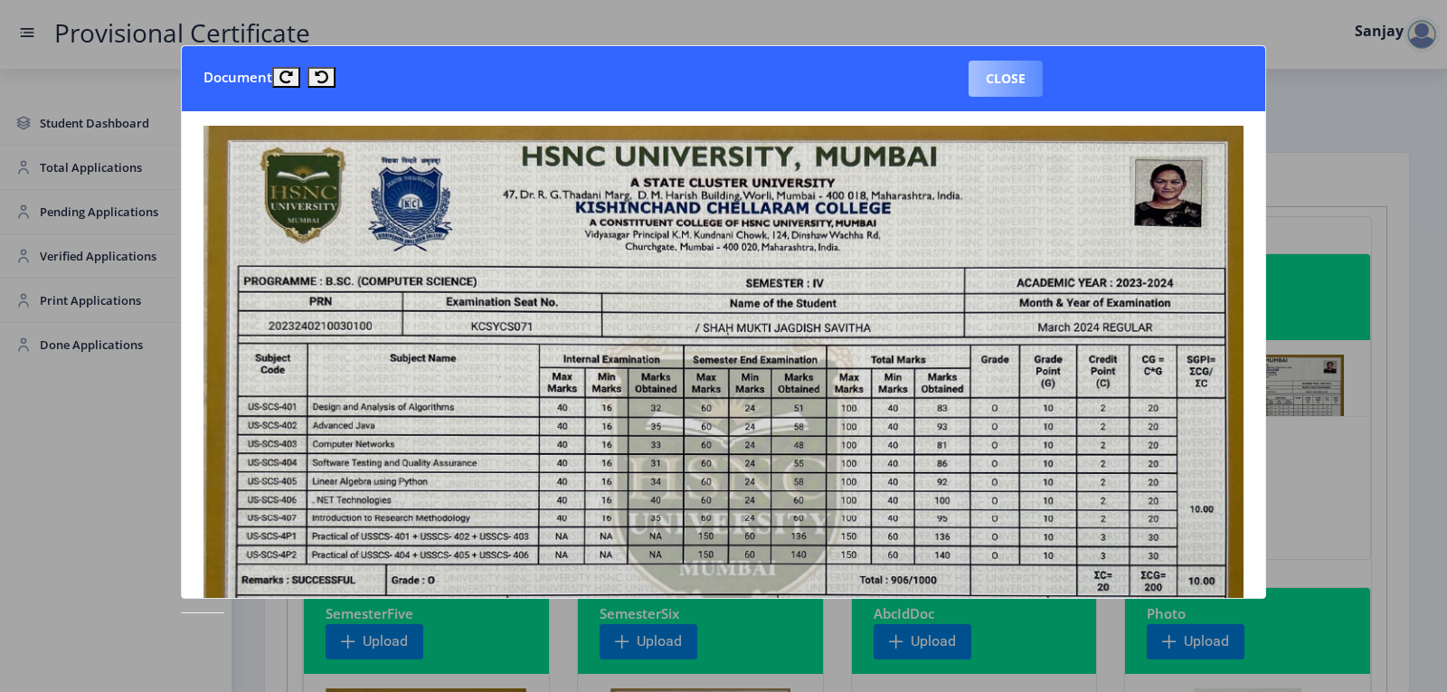
click at [997, 78] on button "Close" at bounding box center [1006, 79] width 74 height 36
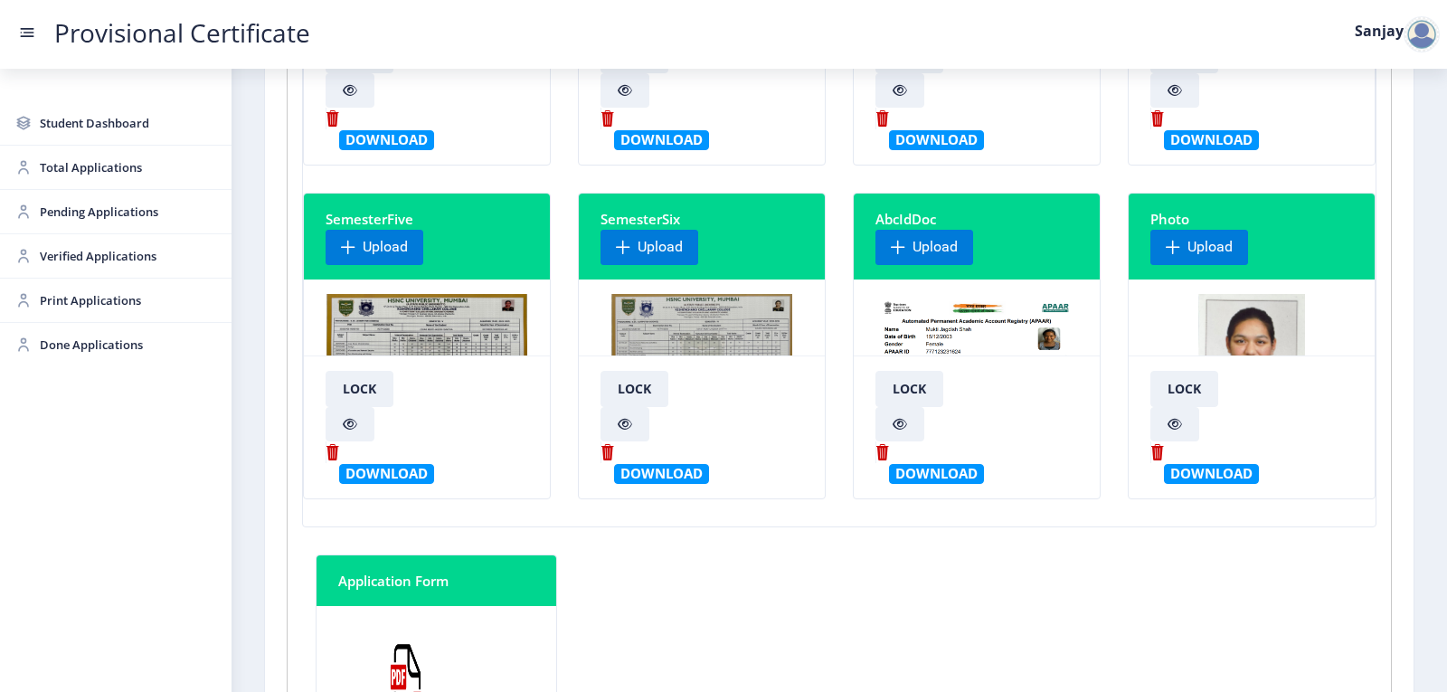
scroll to position [543, 0]
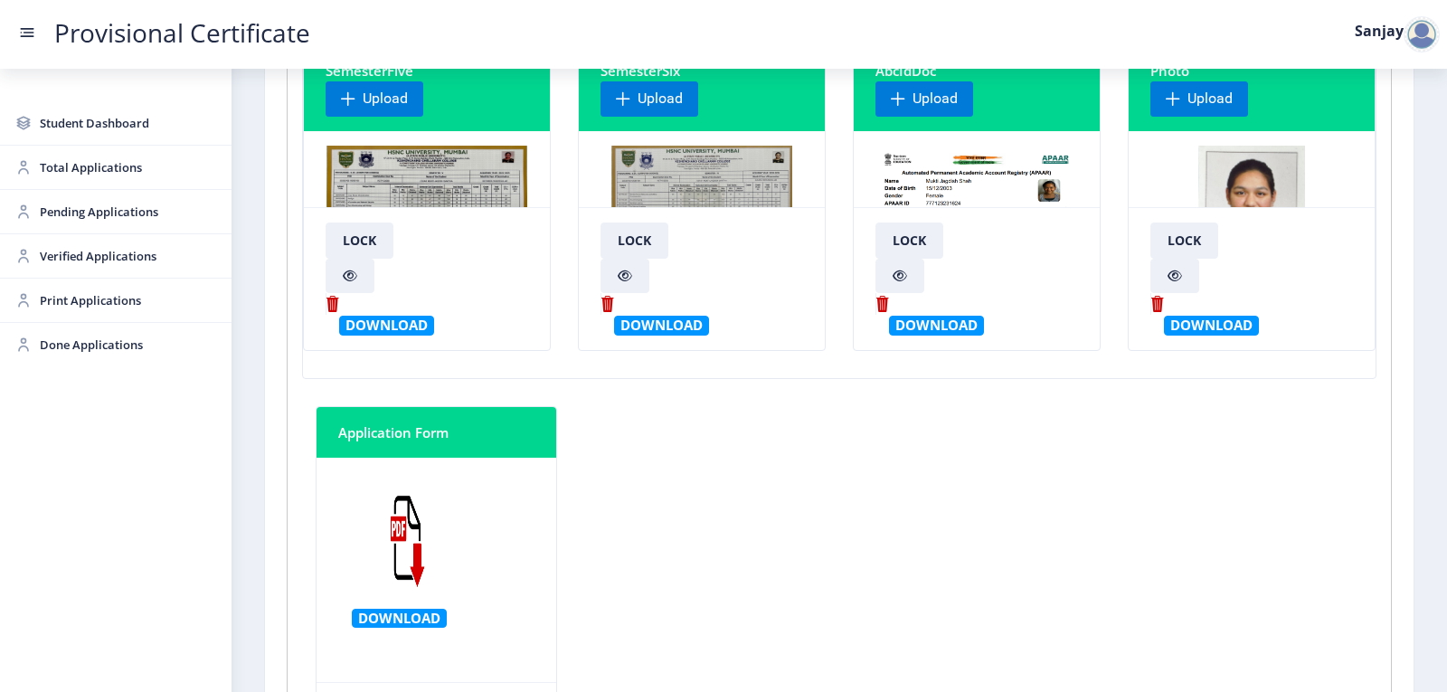
click at [697, 194] on img at bounding box center [701, 214] width 180 height 136
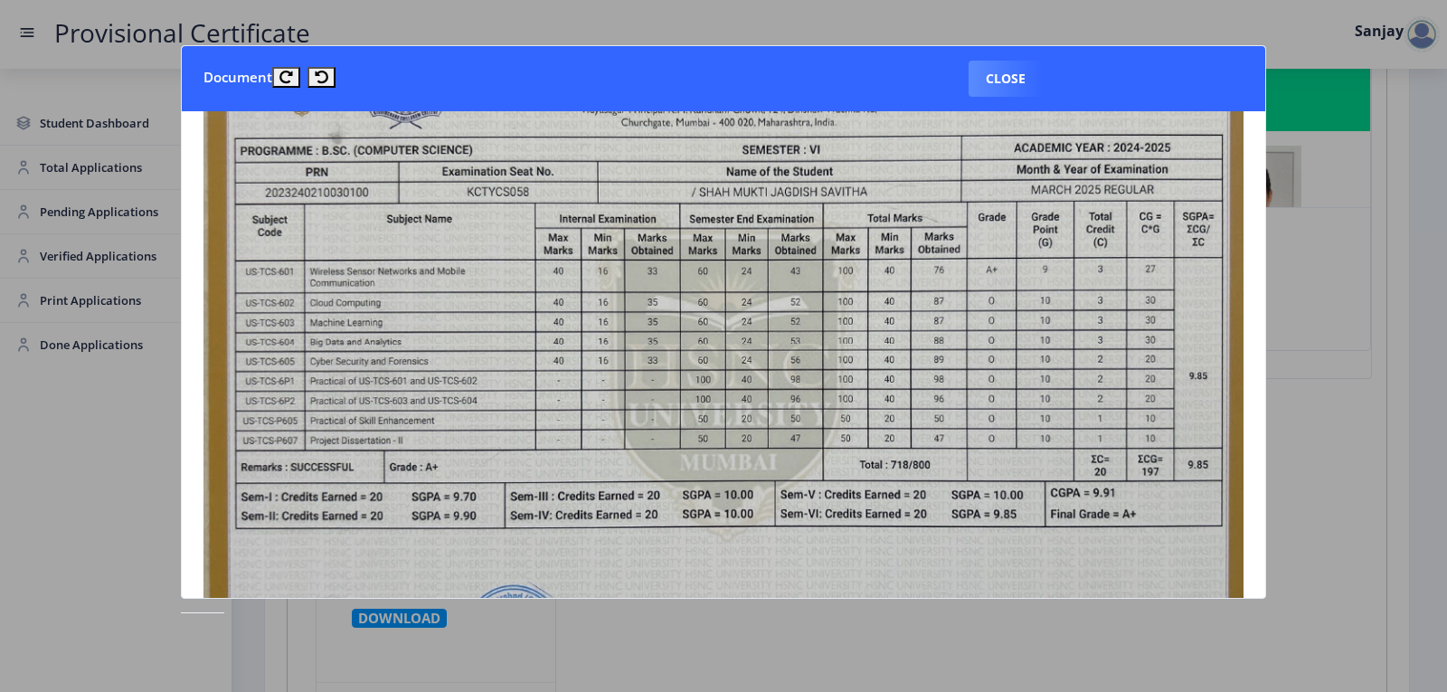
scroll to position [181, 0]
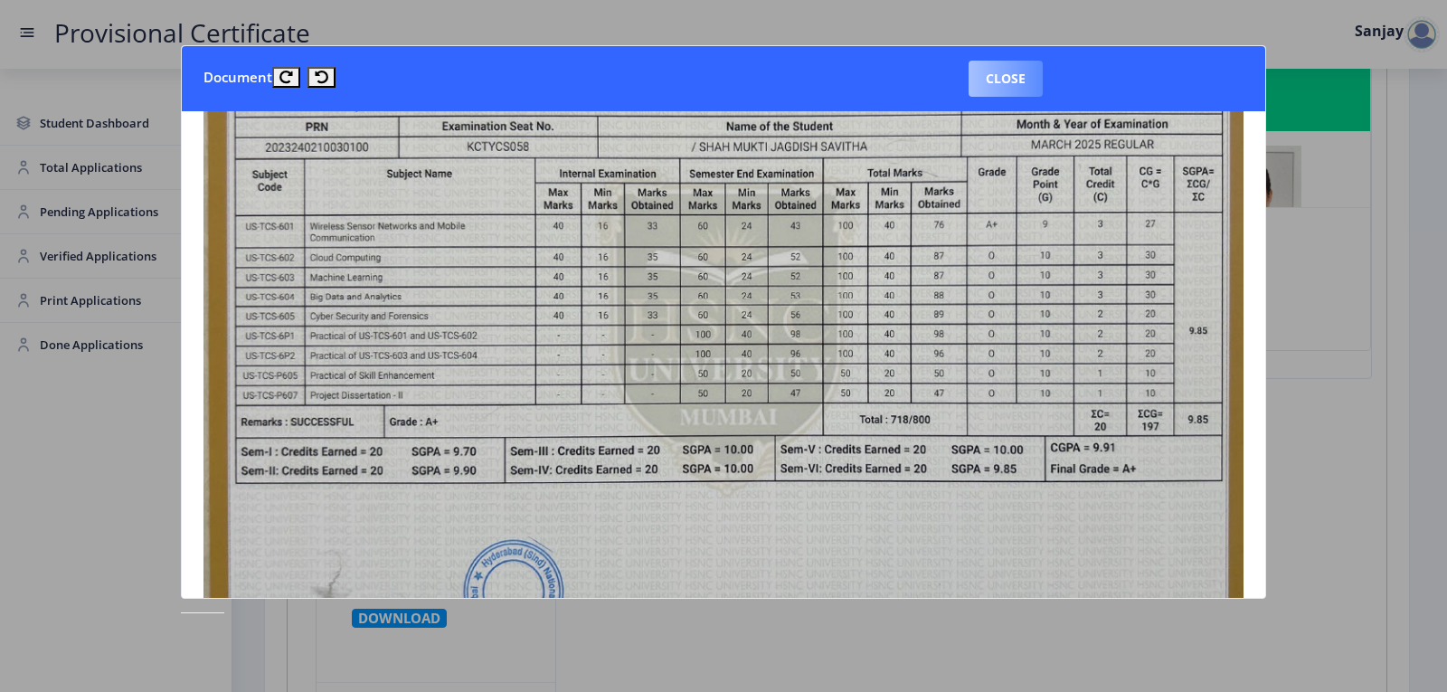
click at [984, 74] on button "Close" at bounding box center [1006, 79] width 74 height 36
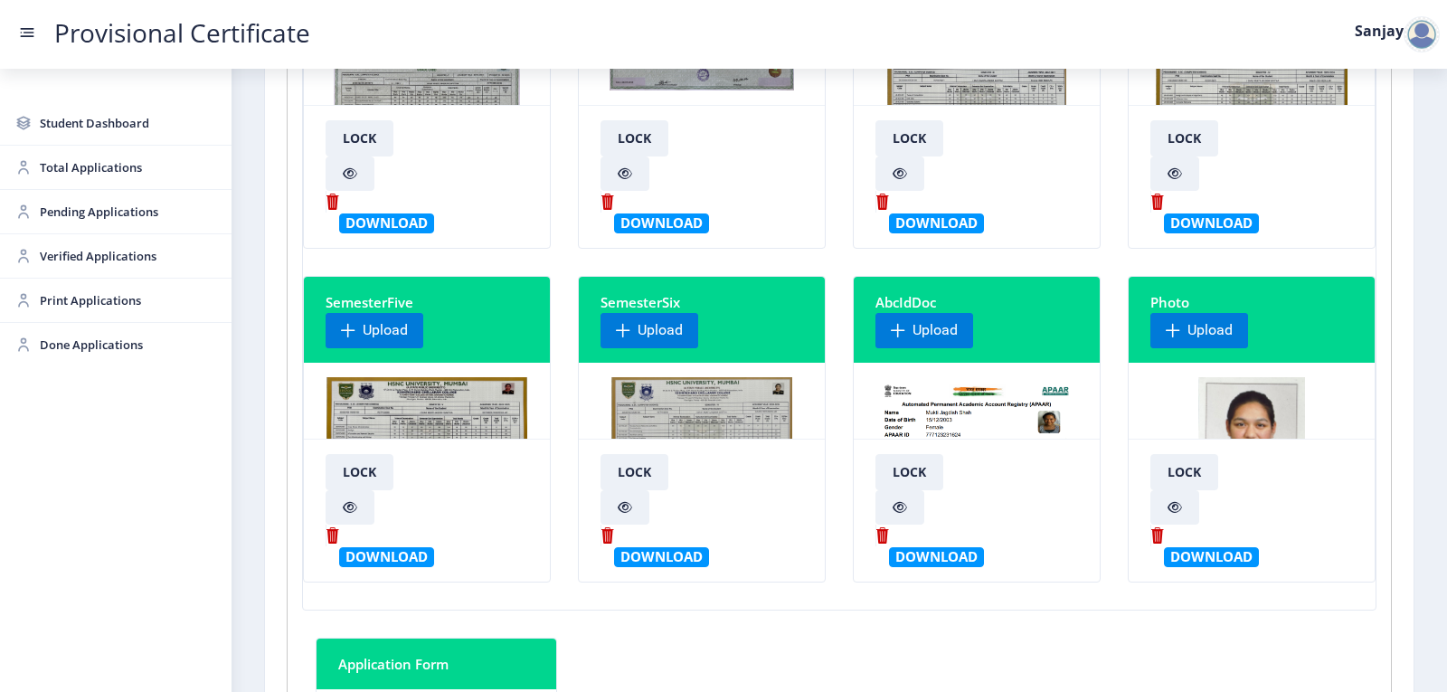
scroll to position [0, 0]
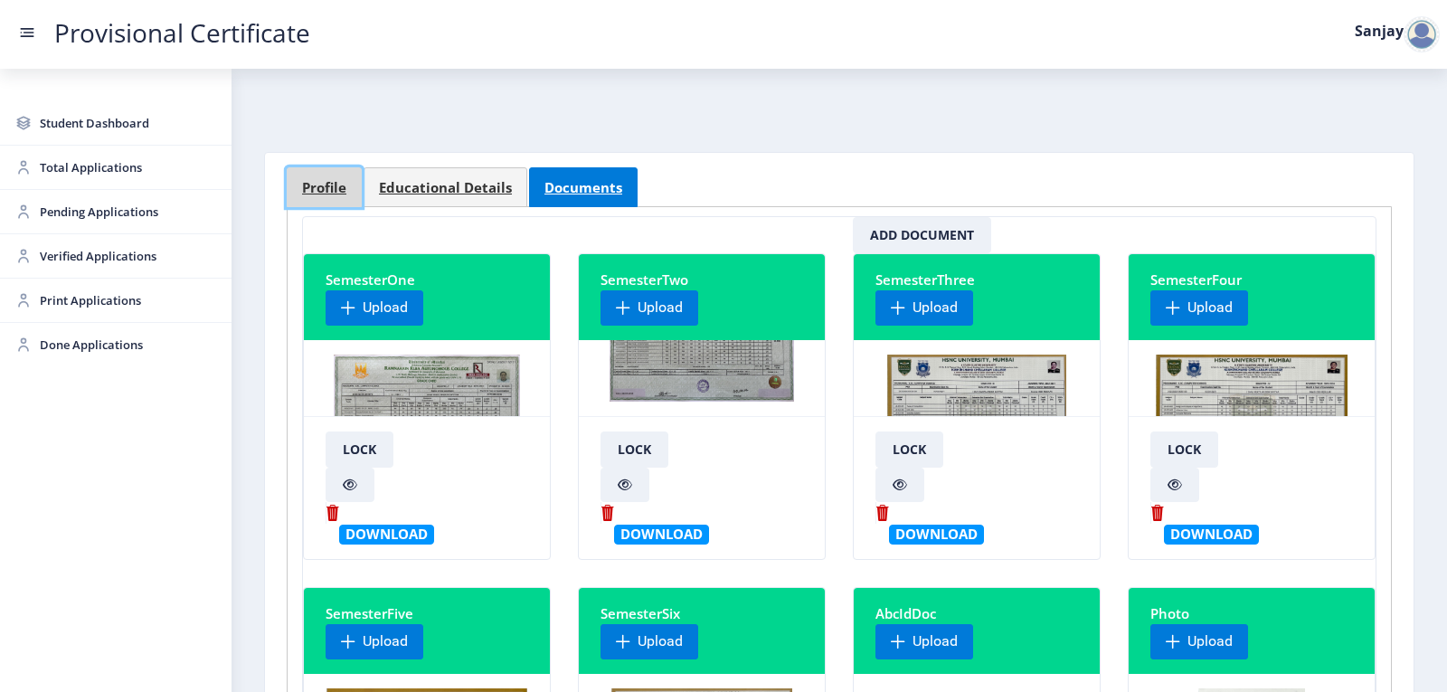
click at [323, 198] on link "Profile" at bounding box center [324, 187] width 75 height 40
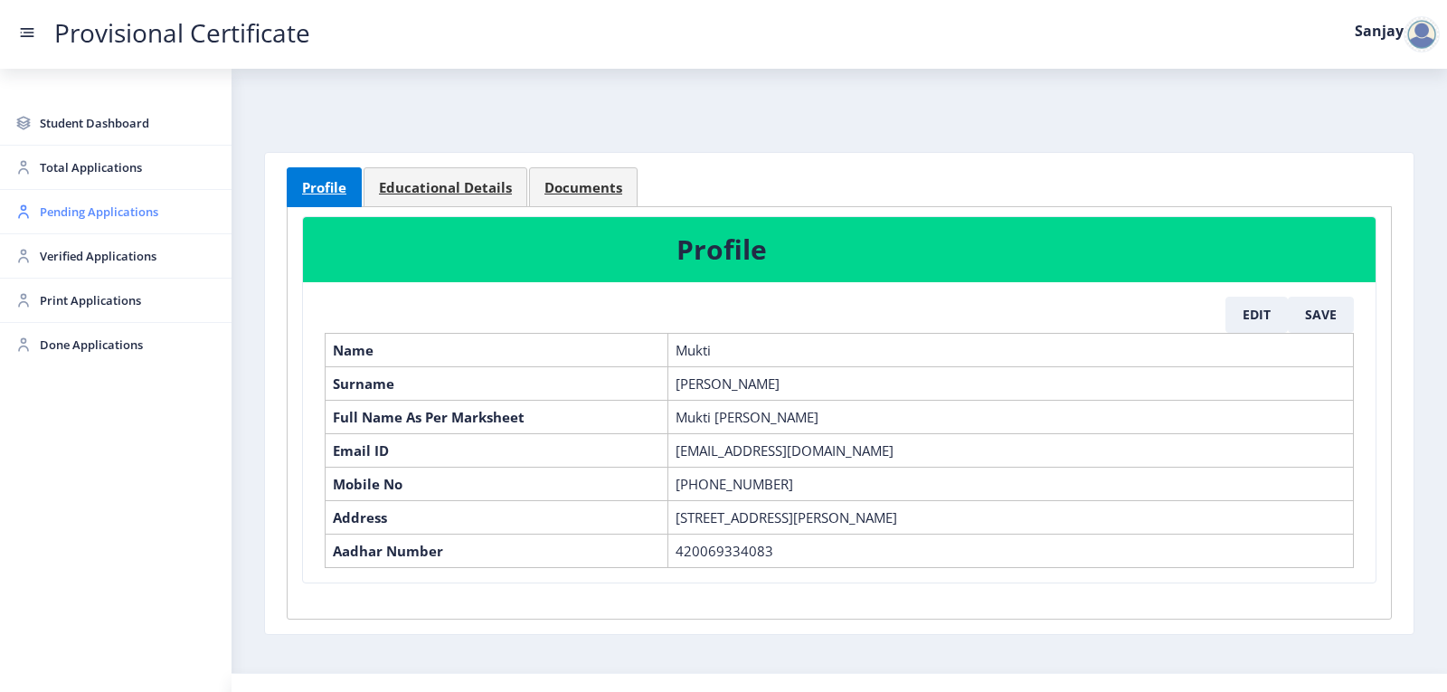
click at [92, 218] on span "Pending Applications" at bounding box center [128, 212] width 177 height 22
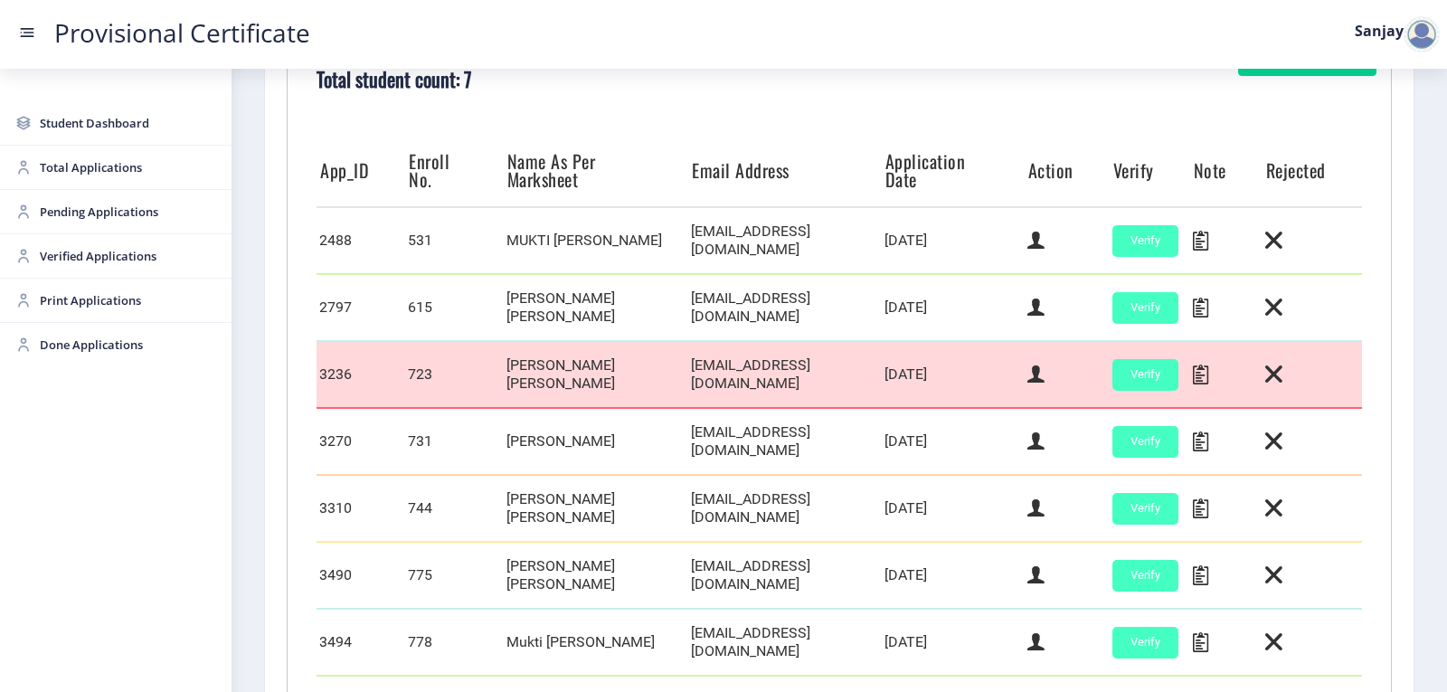
scroll to position [452, 0]
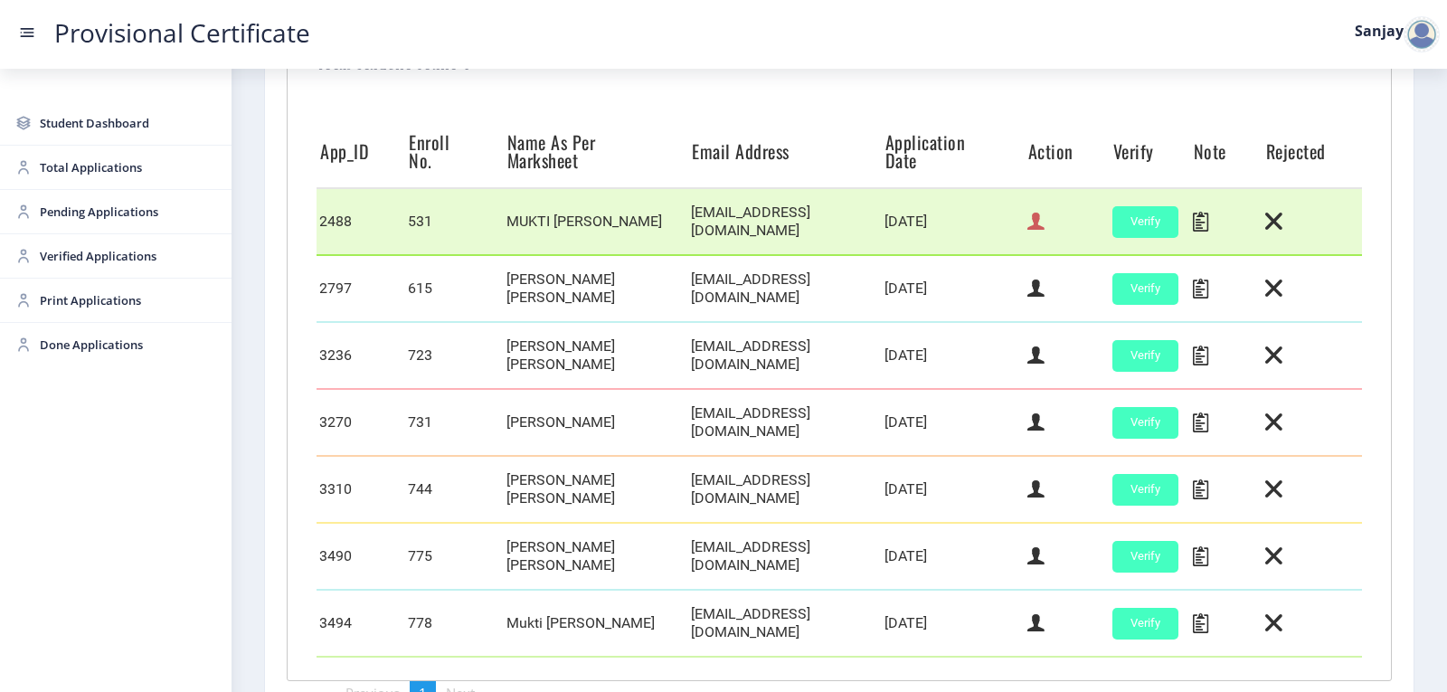
click at [1033, 221] on icon at bounding box center [1036, 222] width 17 height 24
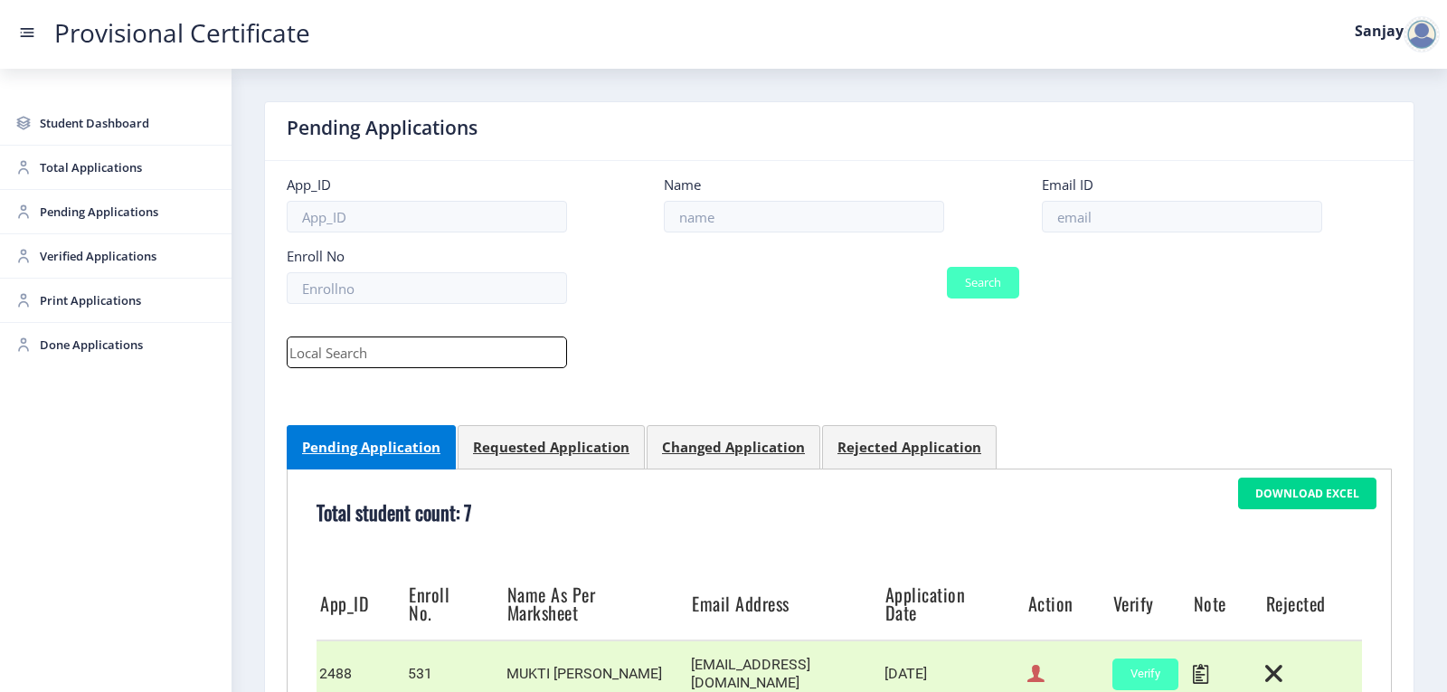
select select "April"
select select "A+"
select select "Regular"
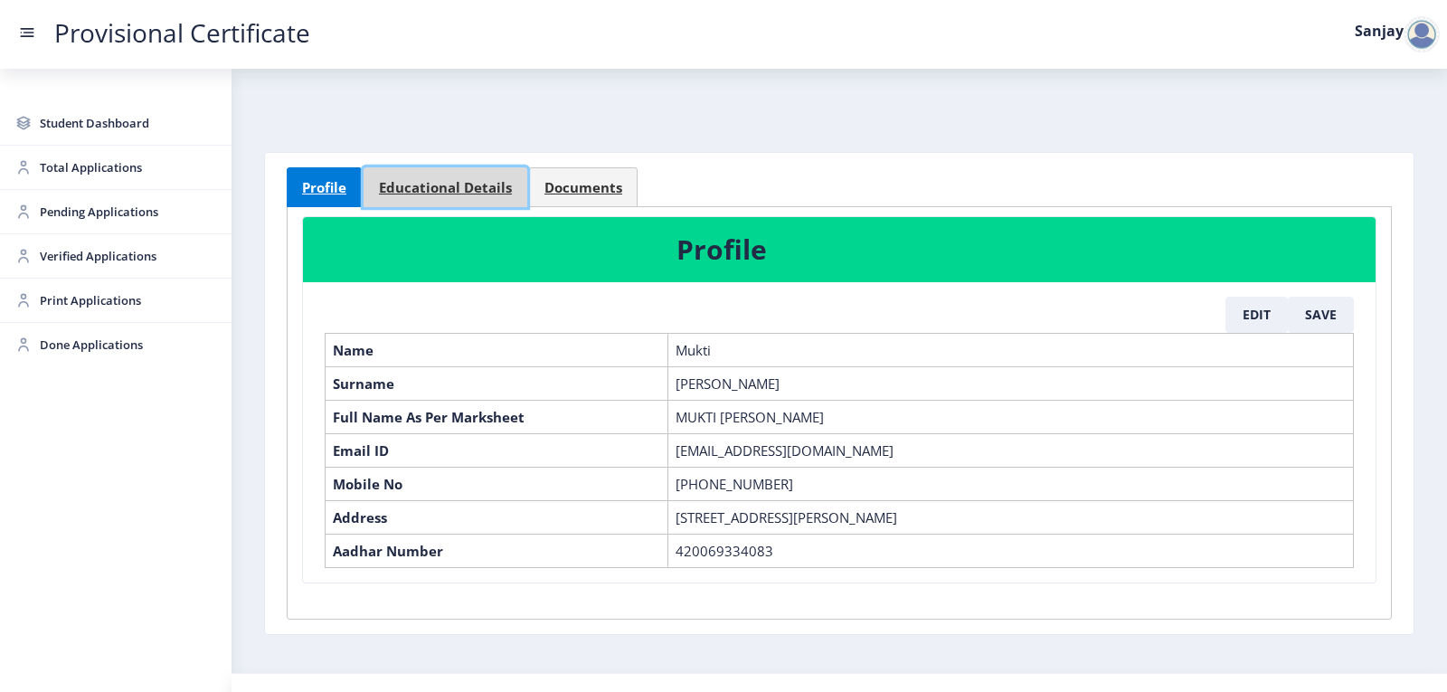
click at [481, 194] on span "Educational Details" at bounding box center [445, 188] width 133 height 14
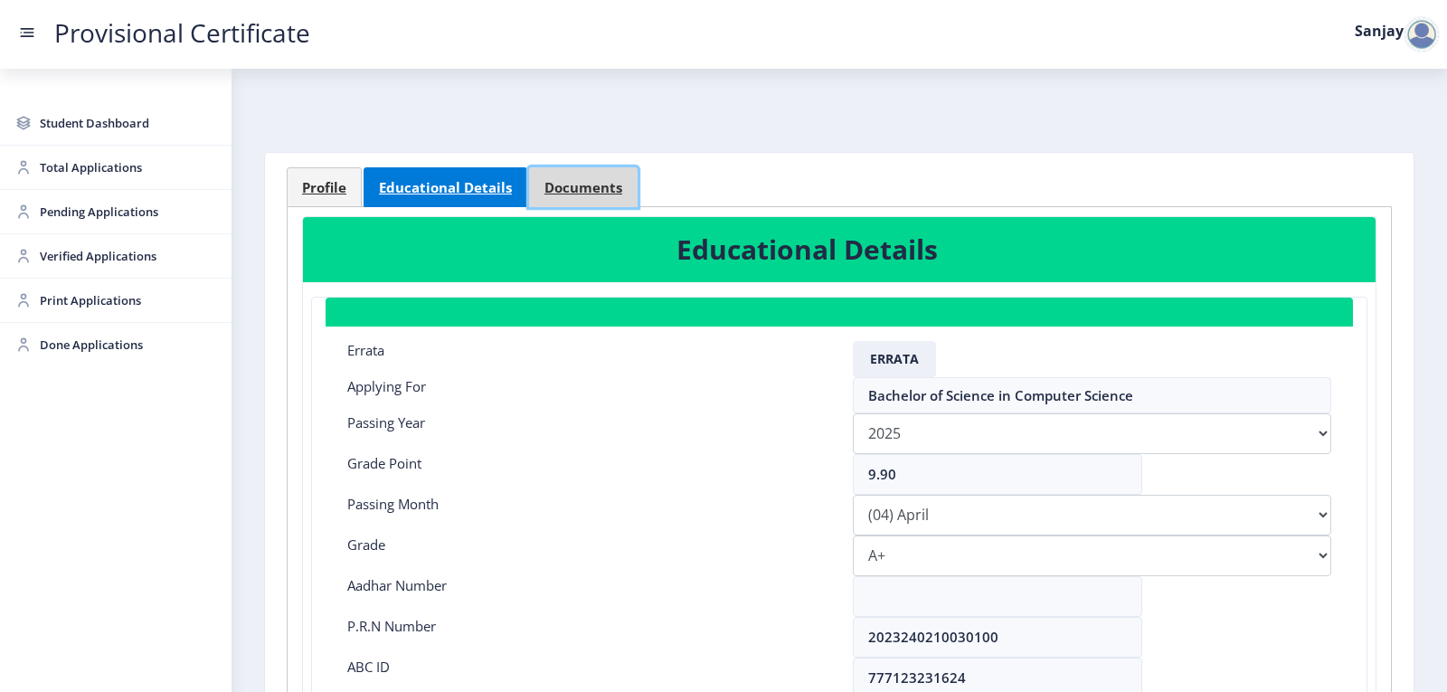
click at [562, 194] on span "Documents" at bounding box center [584, 188] width 78 height 14
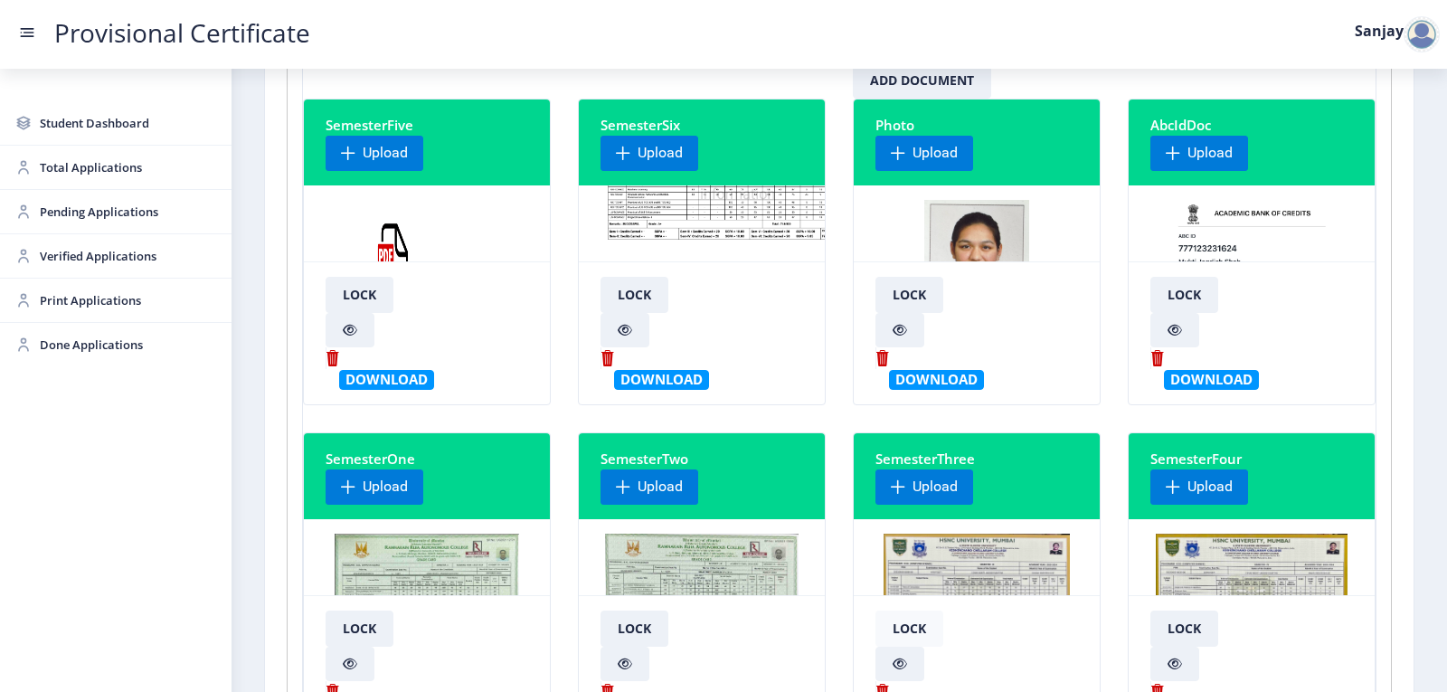
scroll to position [90, 0]
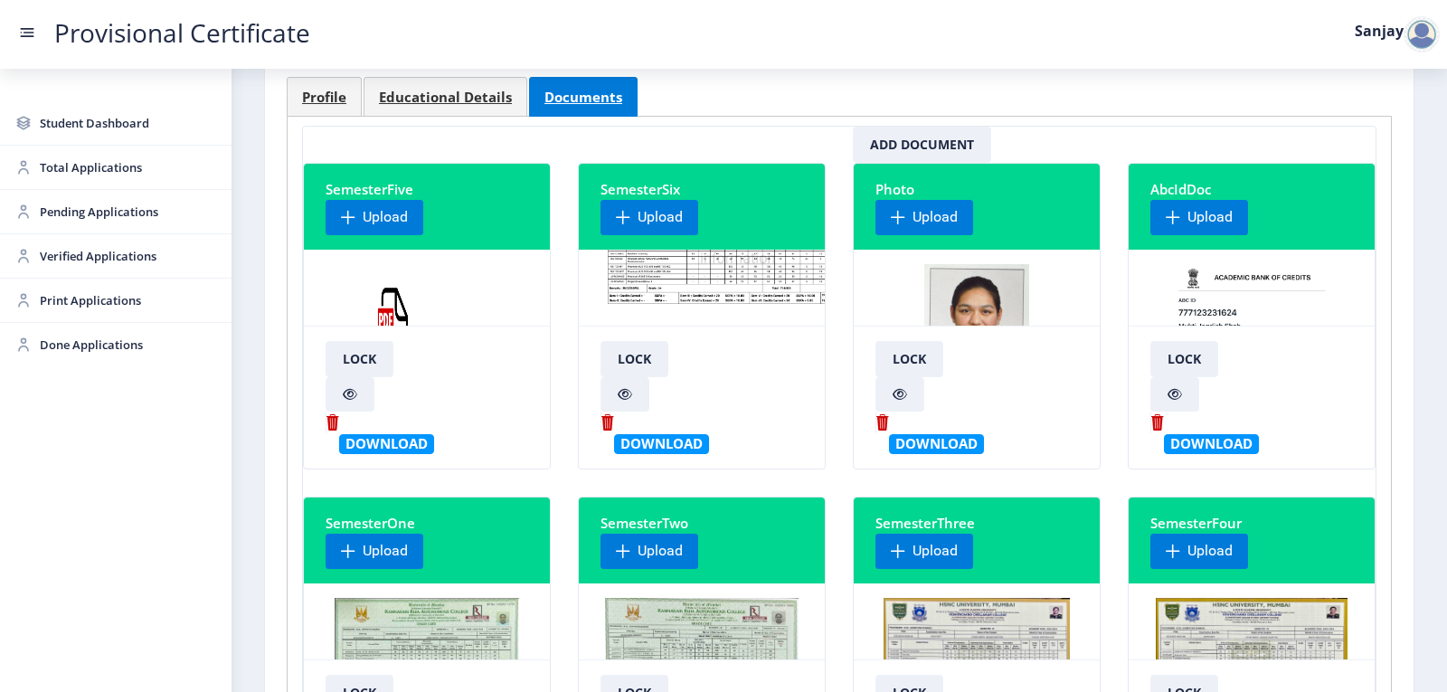
click at [680, 289] on img at bounding box center [738, 243] width 274 height 136
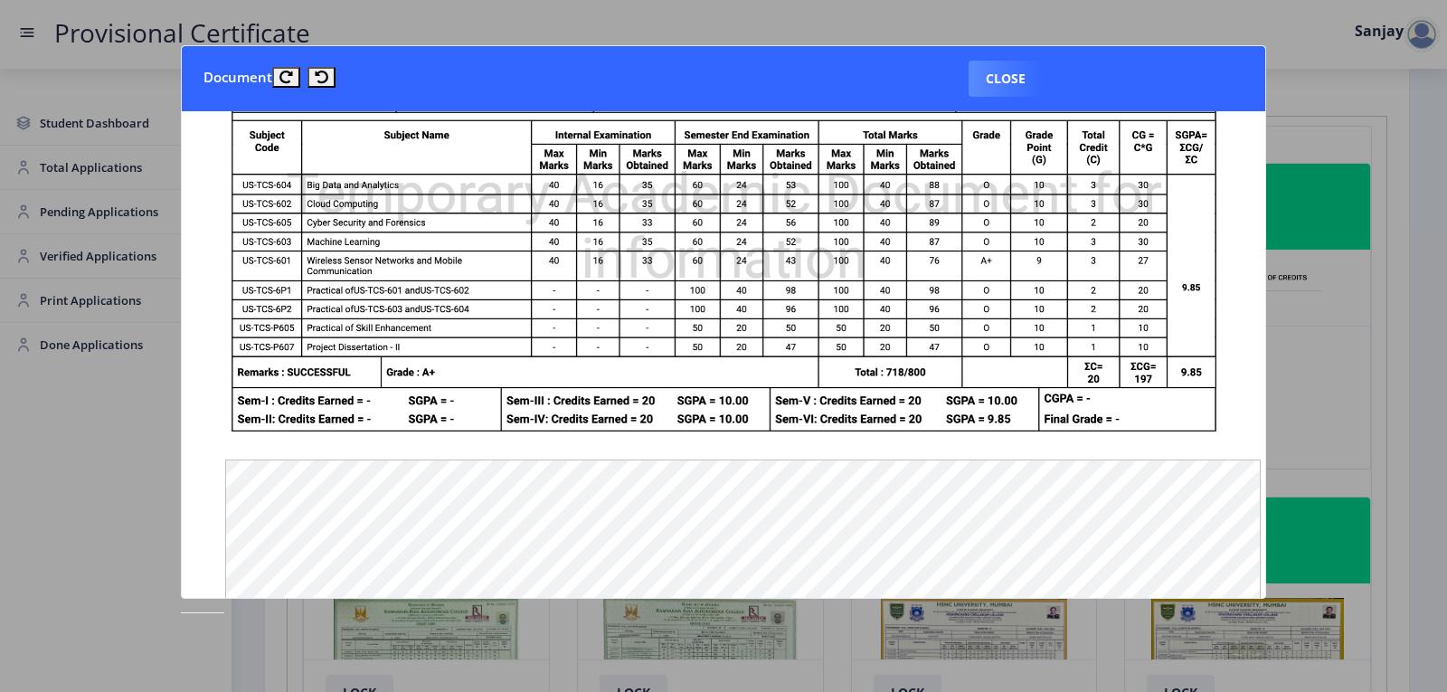
scroll to position [0, 0]
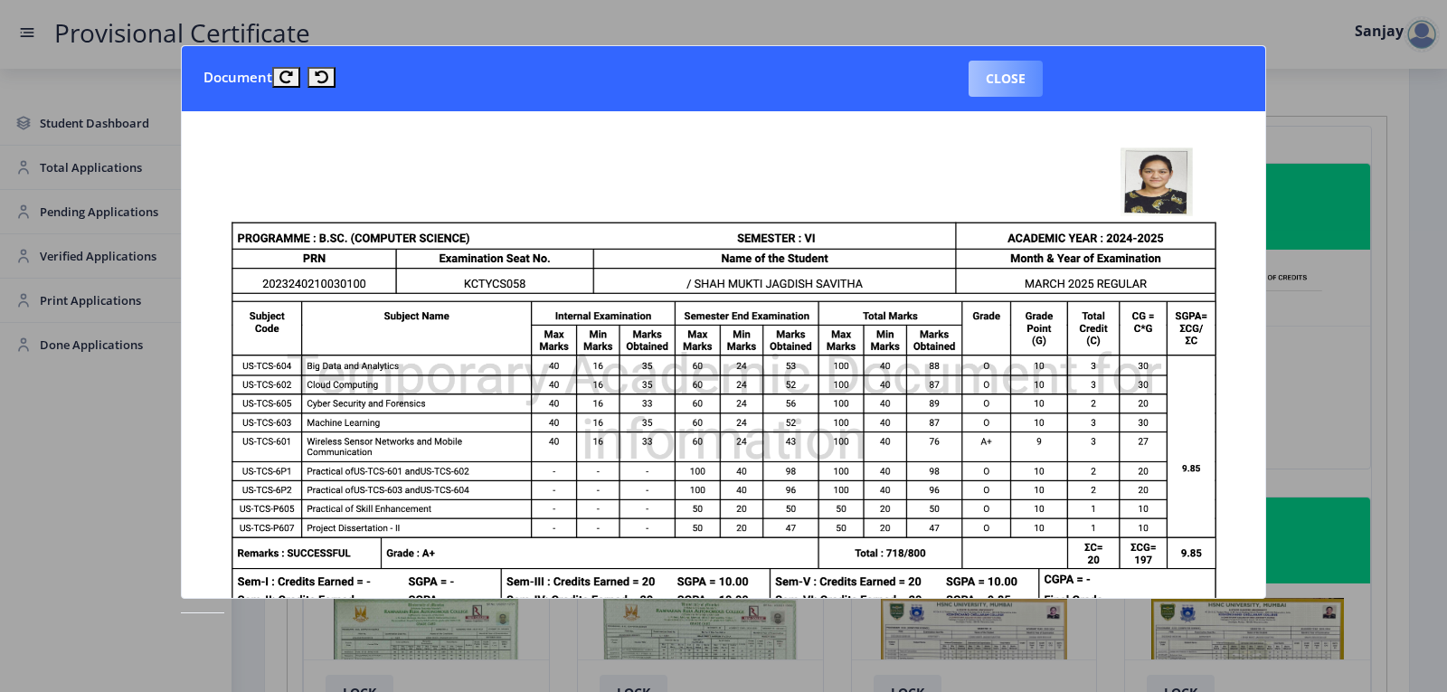
click at [1024, 87] on button "Close" at bounding box center [1006, 79] width 74 height 36
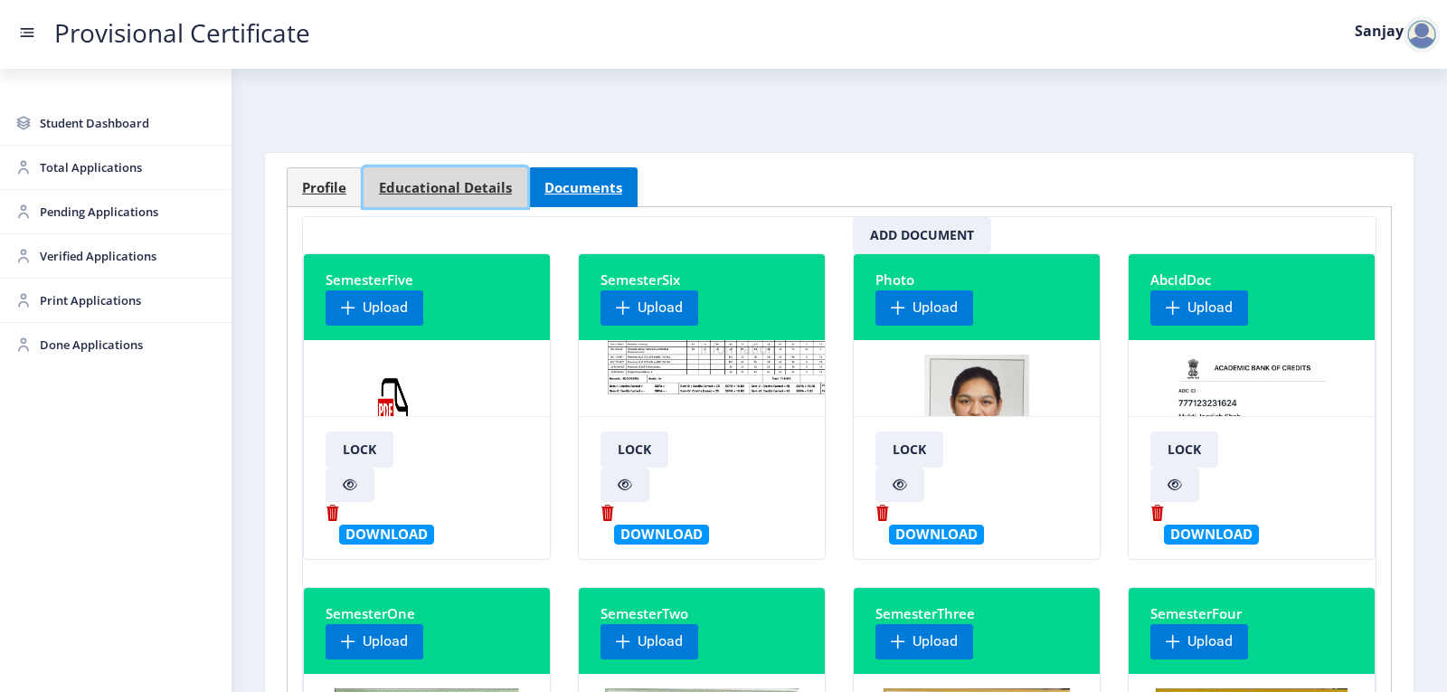
click at [461, 181] on span "Educational Details" at bounding box center [445, 188] width 133 height 14
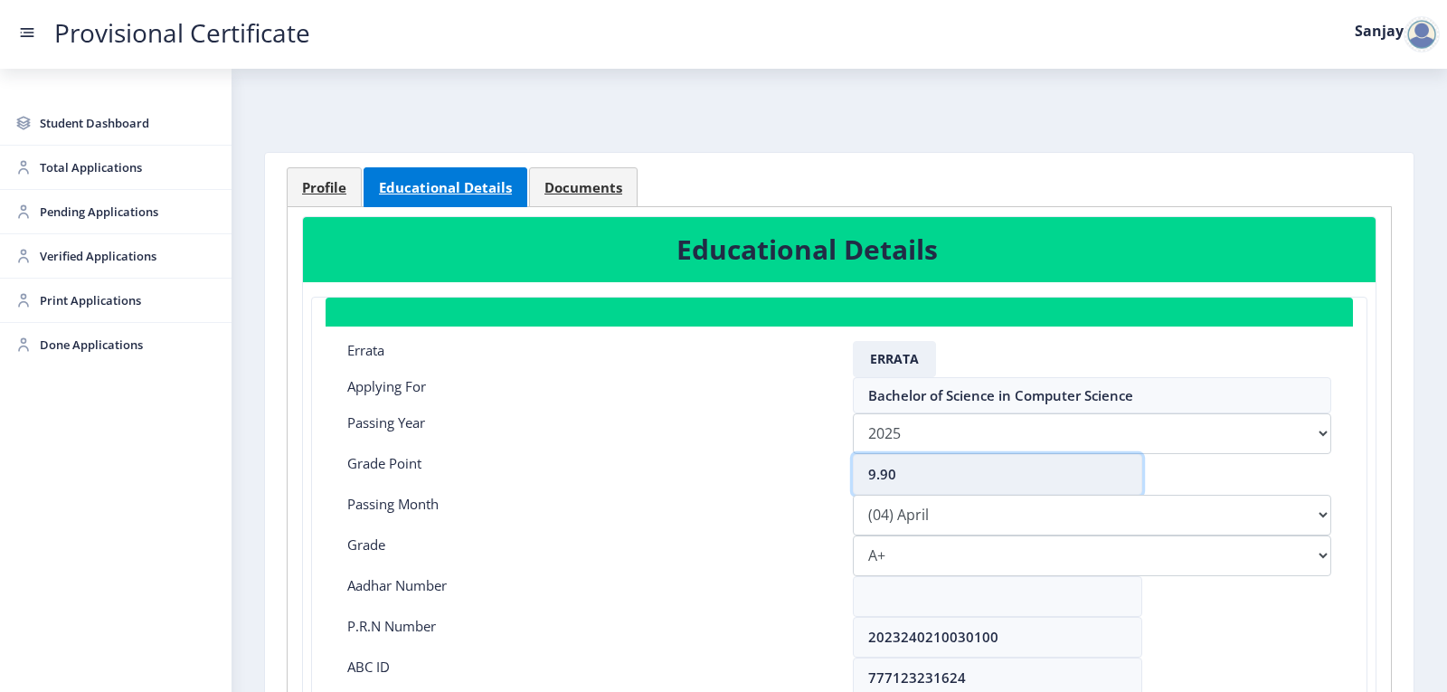
click at [897, 476] on input "9.90" at bounding box center [997, 474] width 289 height 41
type input "9.91"
click at [976, 523] on select "Please select PassingMonth (01) January (02) February (03) March (04) April (05…" at bounding box center [1092, 515] width 478 height 41
select select "March"
click at [853, 495] on select "Please select PassingMonth (01) January (02) February (03) March (04) April (05…" at bounding box center [1092, 515] width 478 height 41
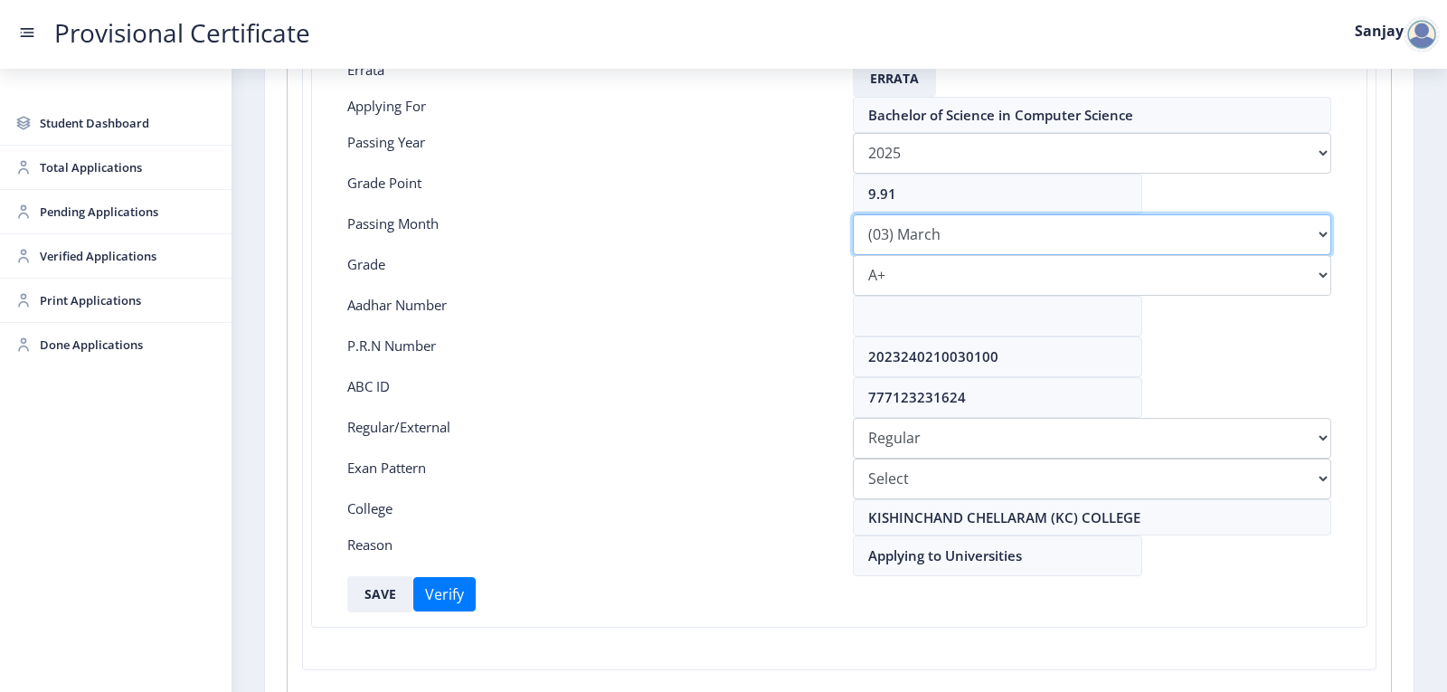
scroll to position [362, 0]
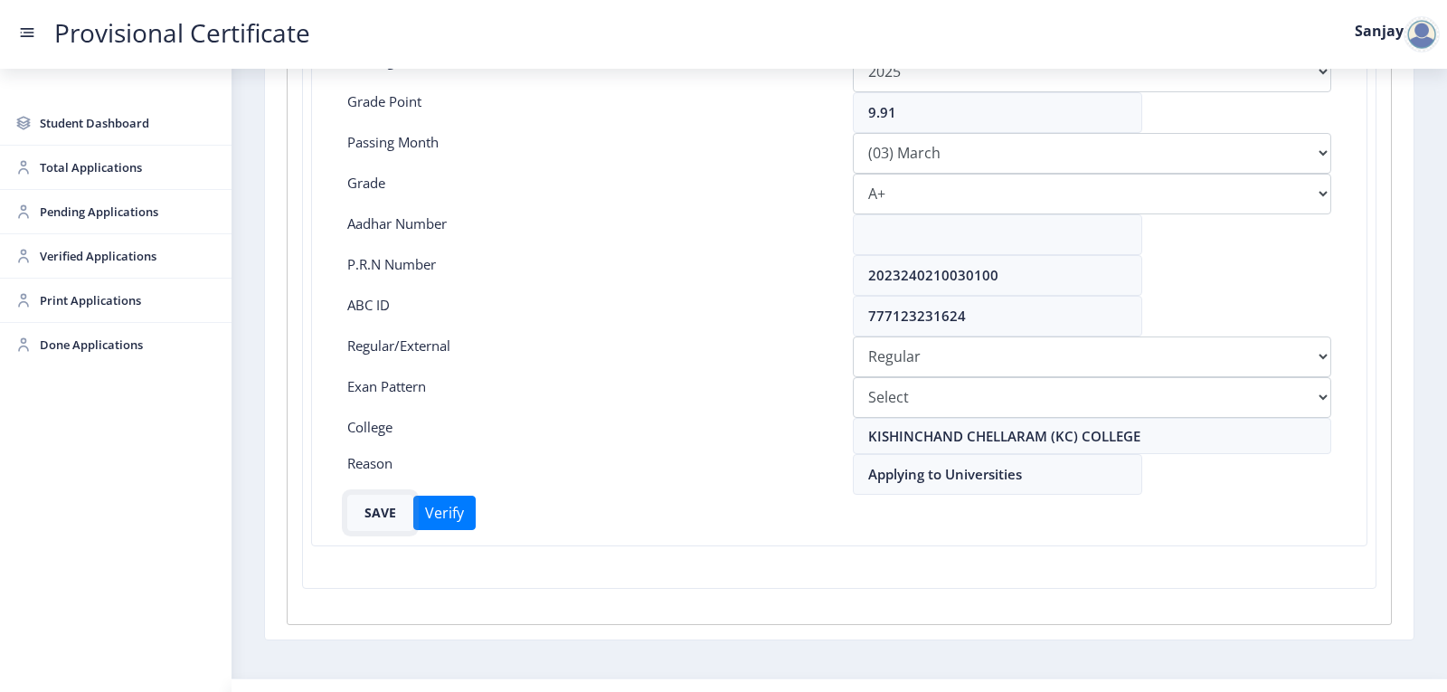
click at [387, 515] on button "SAVE" at bounding box center [380, 513] width 66 height 36
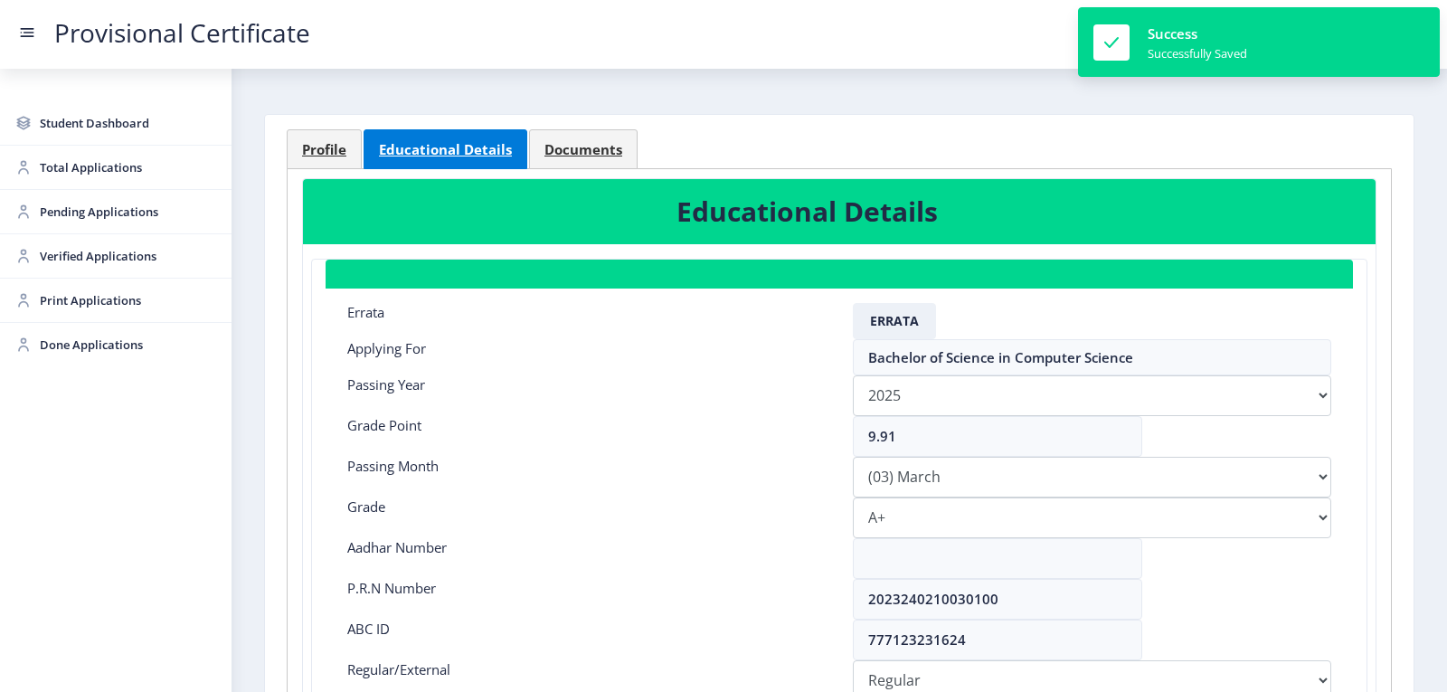
scroll to position [0, 0]
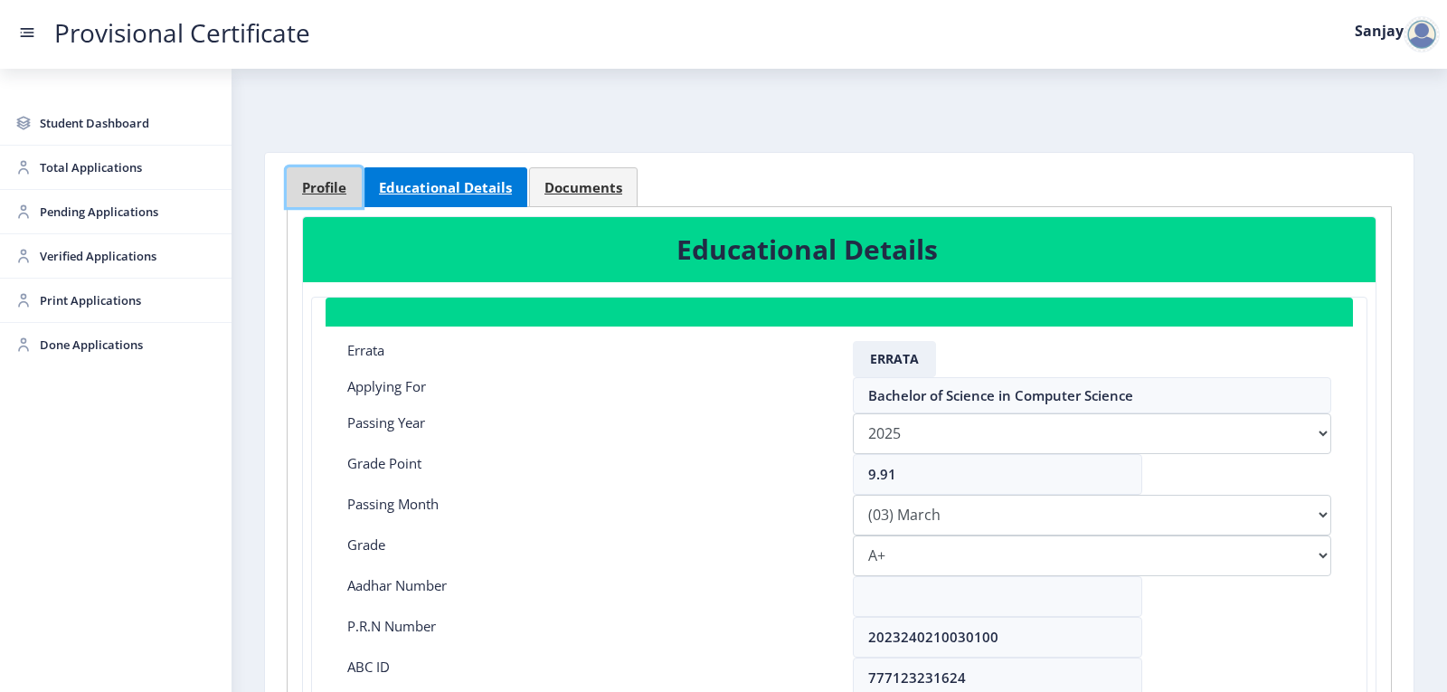
click at [302, 190] on span "Profile" at bounding box center [324, 188] width 44 height 14
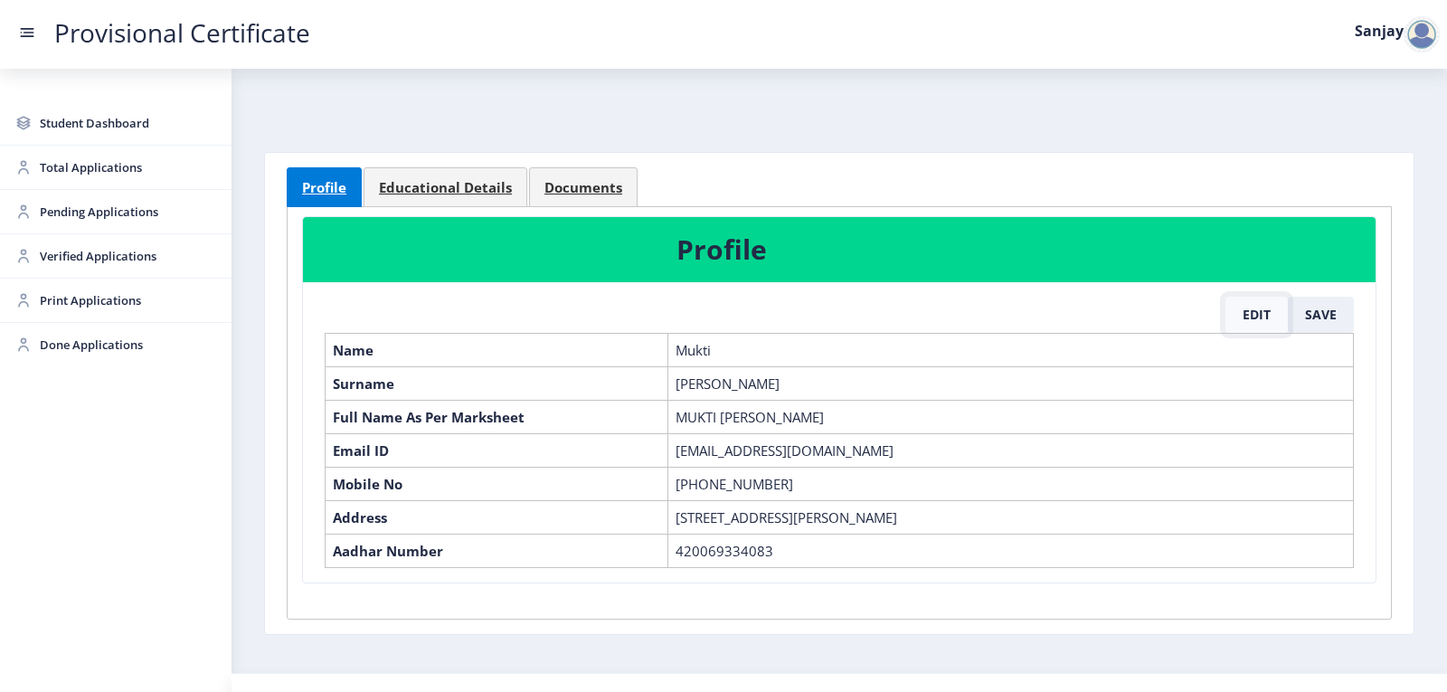
click at [1264, 317] on button "Edit" at bounding box center [1257, 315] width 62 height 36
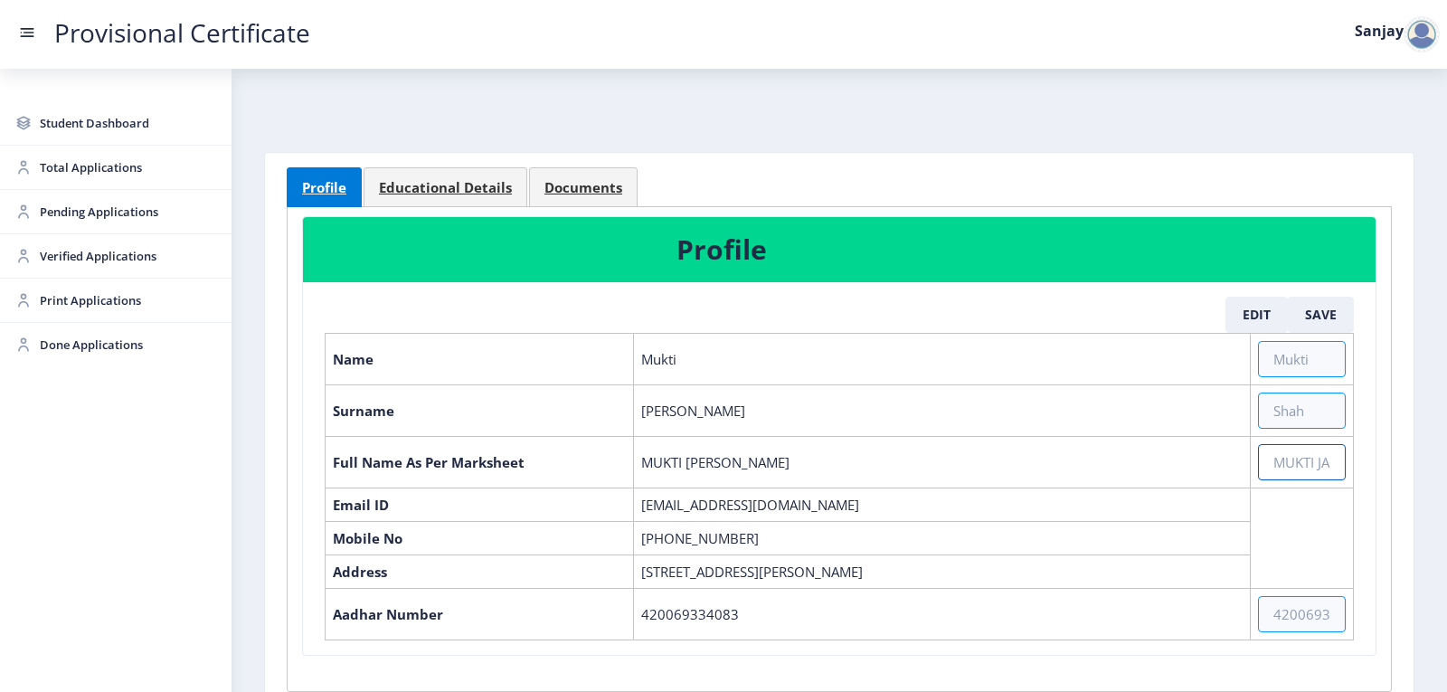
drag, startPoint x: 1267, startPoint y: 459, endPoint x: 1430, endPoint y: 681, distance: 275.0
click at [1283, 493] on table "Name Mukti Surname [PERSON_NAME] Full Name As Per Marksheet MUKTI [PERSON_NAME]…" at bounding box center [839, 487] width 1029 height 308
type input "[PERSON_NAME] [PERSON_NAME]"
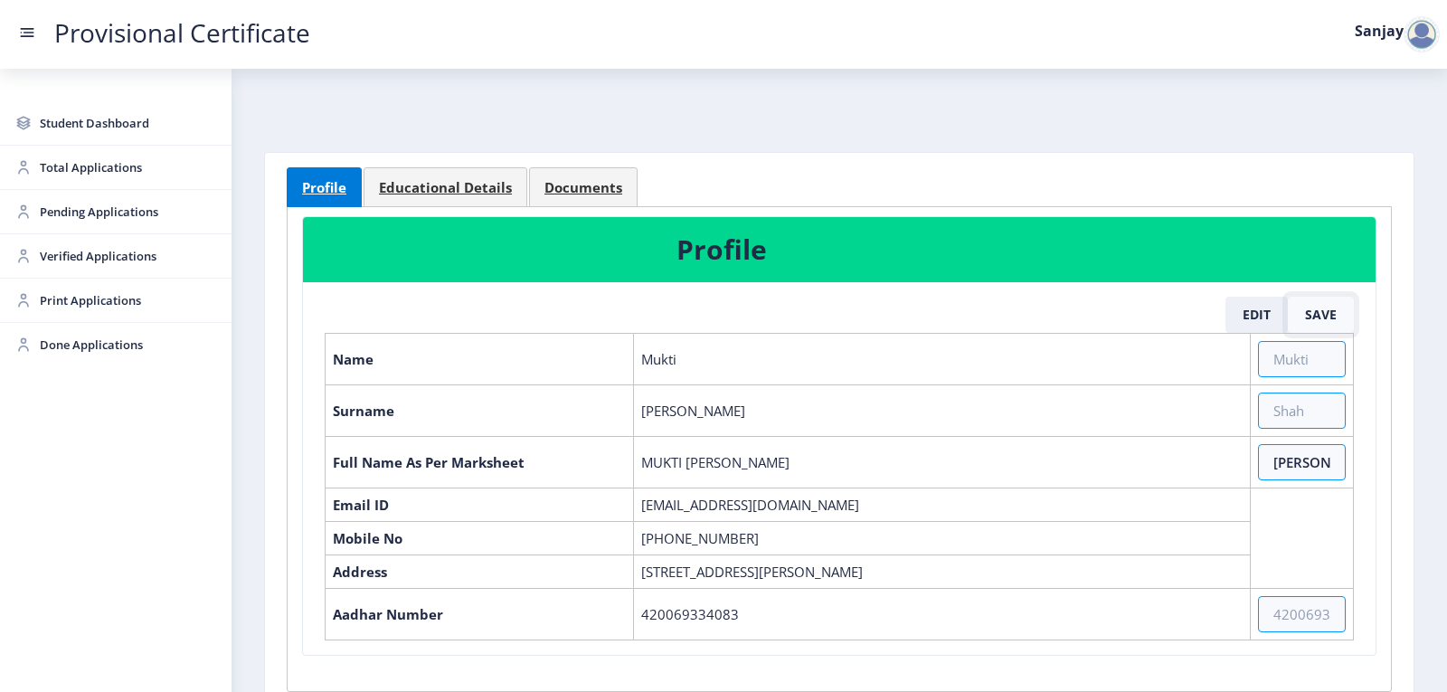
click at [1312, 312] on button "Save" at bounding box center [1321, 315] width 66 height 36
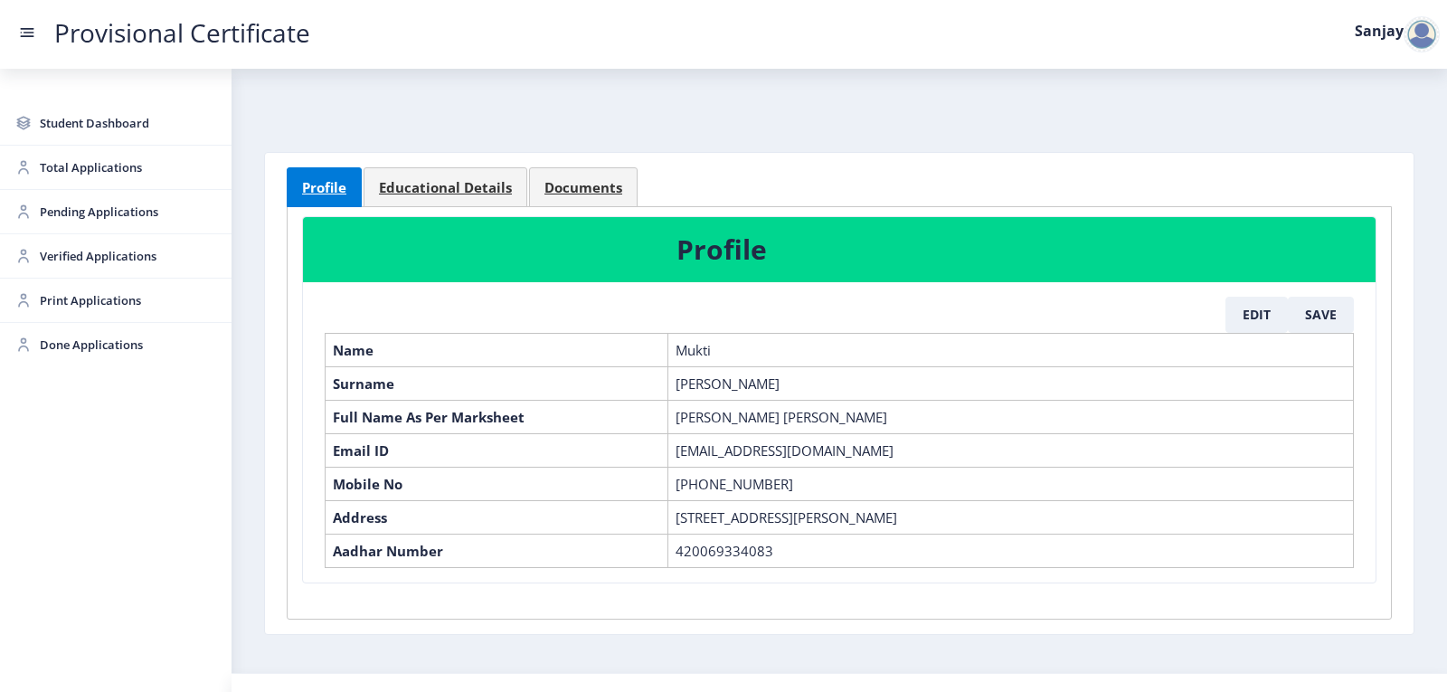
click at [850, 416] on td "[PERSON_NAME] [PERSON_NAME]" at bounding box center [1011, 416] width 686 height 33
drag, startPoint x: 676, startPoint y: 419, endPoint x: 866, endPoint y: 415, distance: 190.0
click at [866, 415] on td "[PERSON_NAME] [PERSON_NAME]" at bounding box center [1011, 416] width 686 height 33
copy td "[PERSON_NAME] [PERSON_NAME]"
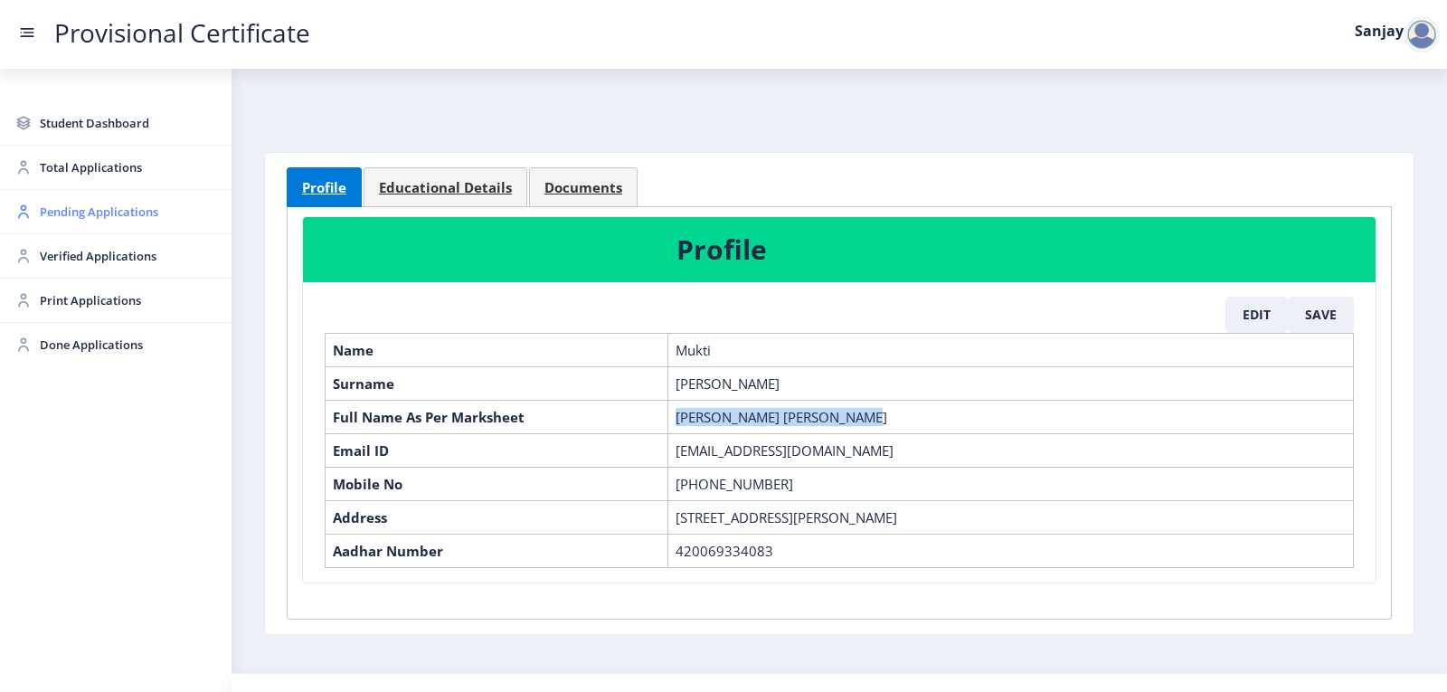
click at [128, 216] on span "Pending Applications" at bounding box center [128, 212] width 177 height 22
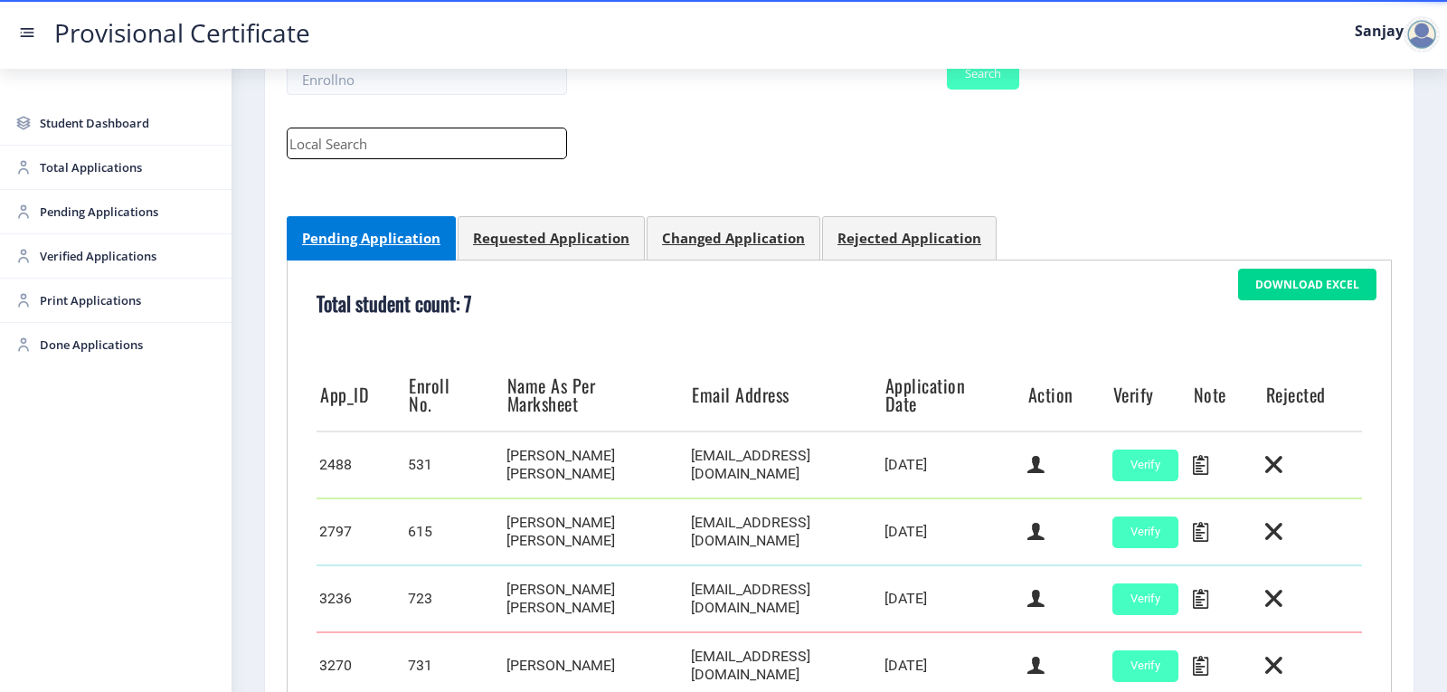
scroll to position [271, 0]
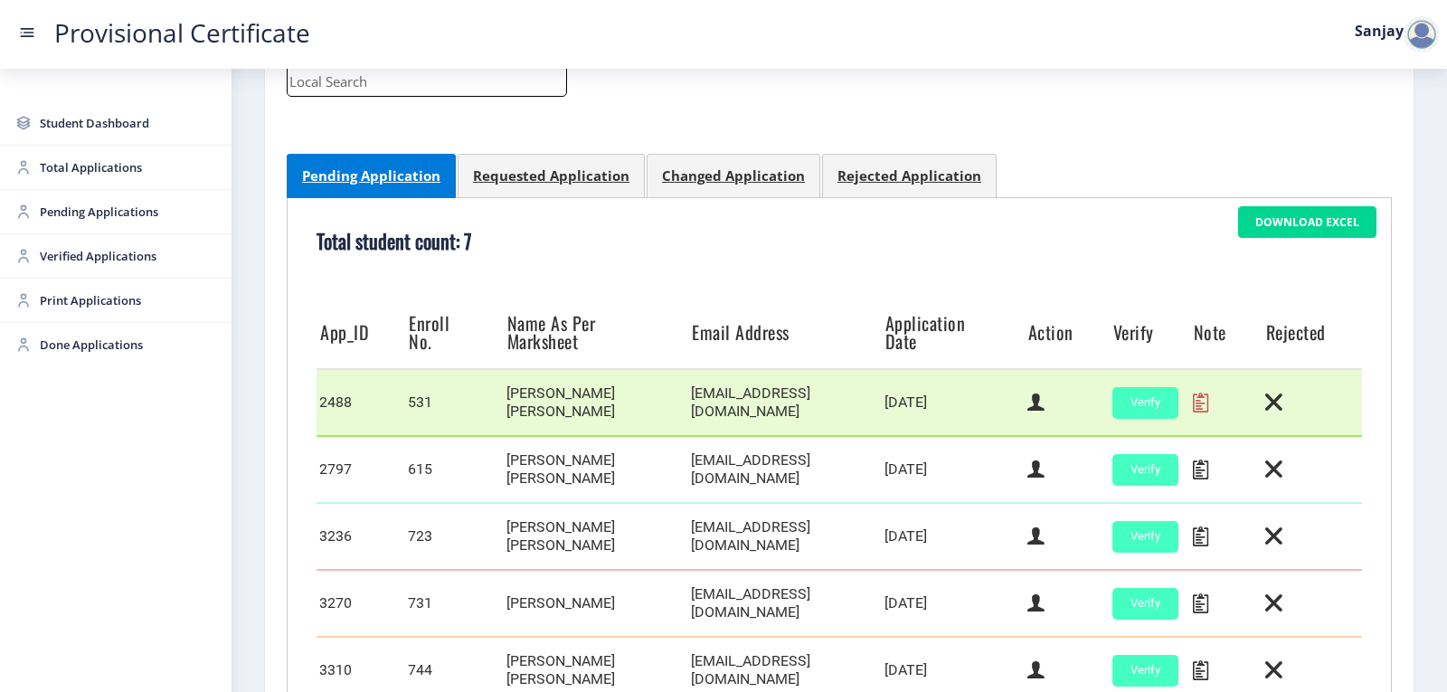
click at [1193, 403] on icon at bounding box center [1200, 403] width 15 height 24
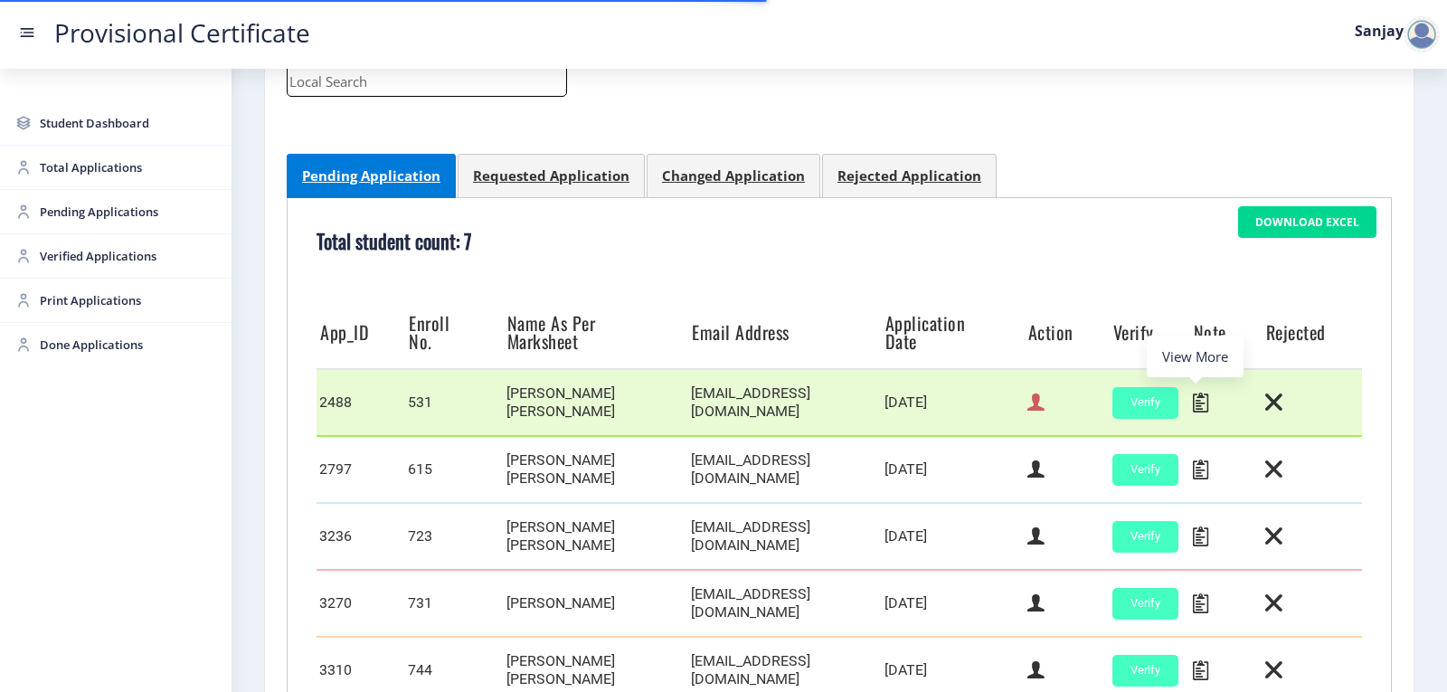
click at [1032, 412] on icon at bounding box center [1036, 403] width 17 height 24
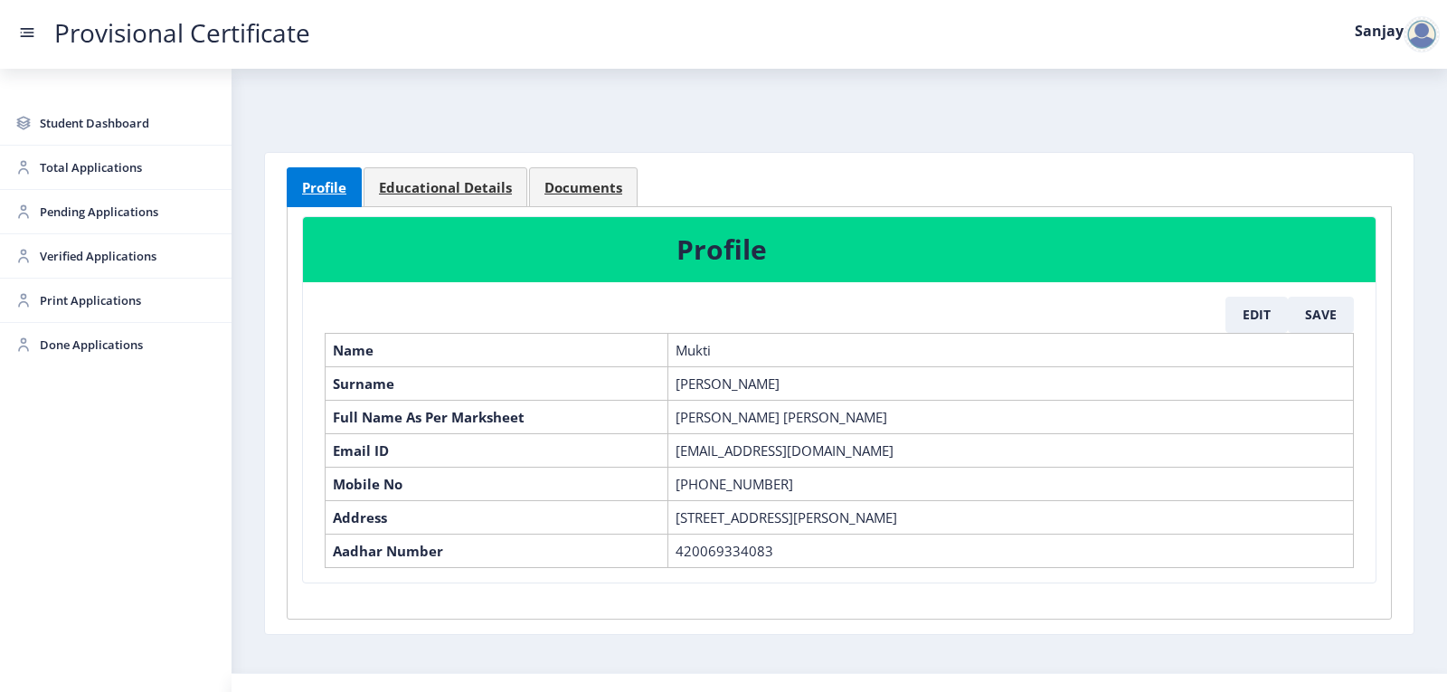
click at [1413, 37] on div at bounding box center [1422, 34] width 36 height 36
click at [1354, 127] on span "Log out" at bounding box center [1375, 132] width 116 height 22
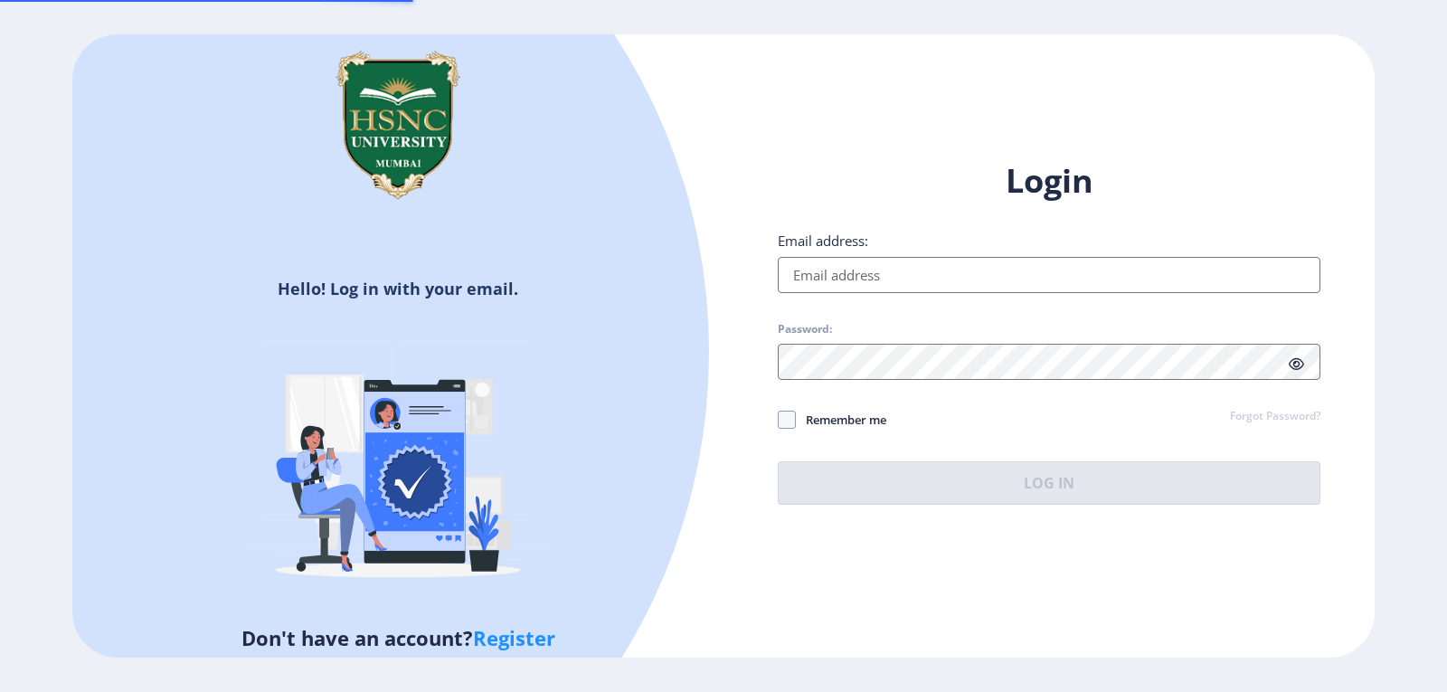
type input "[EMAIL_ADDRESS][DOMAIN_NAME]"
